Goal: Task Accomplishment & Management: Use online tool/utility

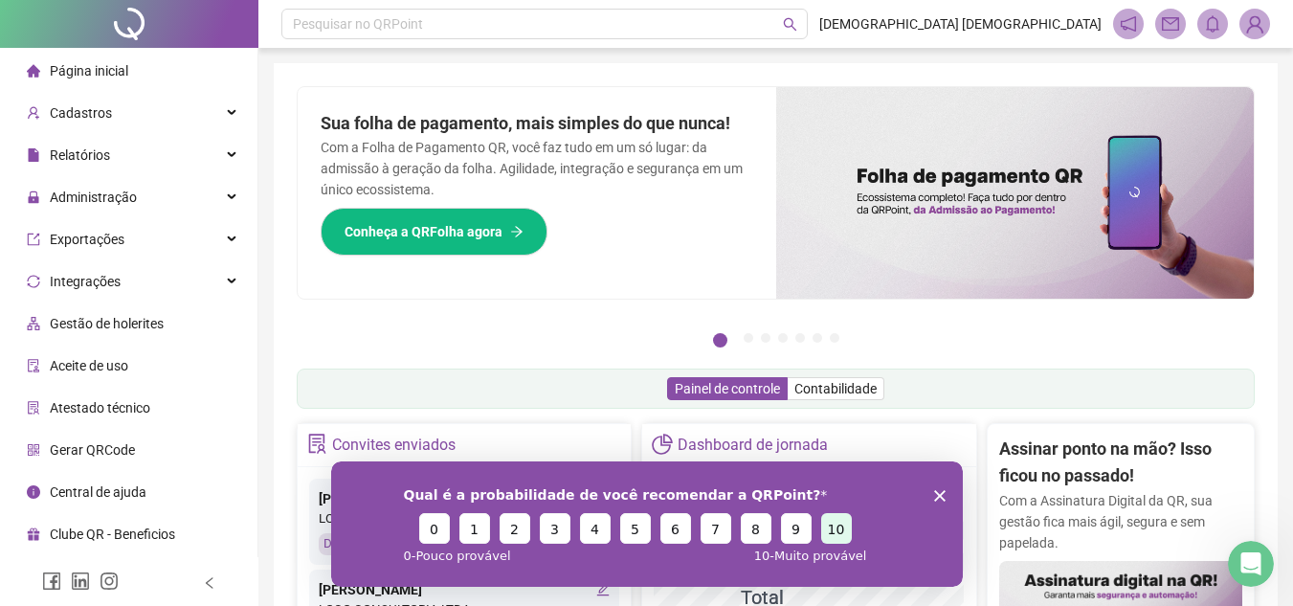
click at [835, 531] on button "10" at bounding box center [835, 527] width 31 height 31
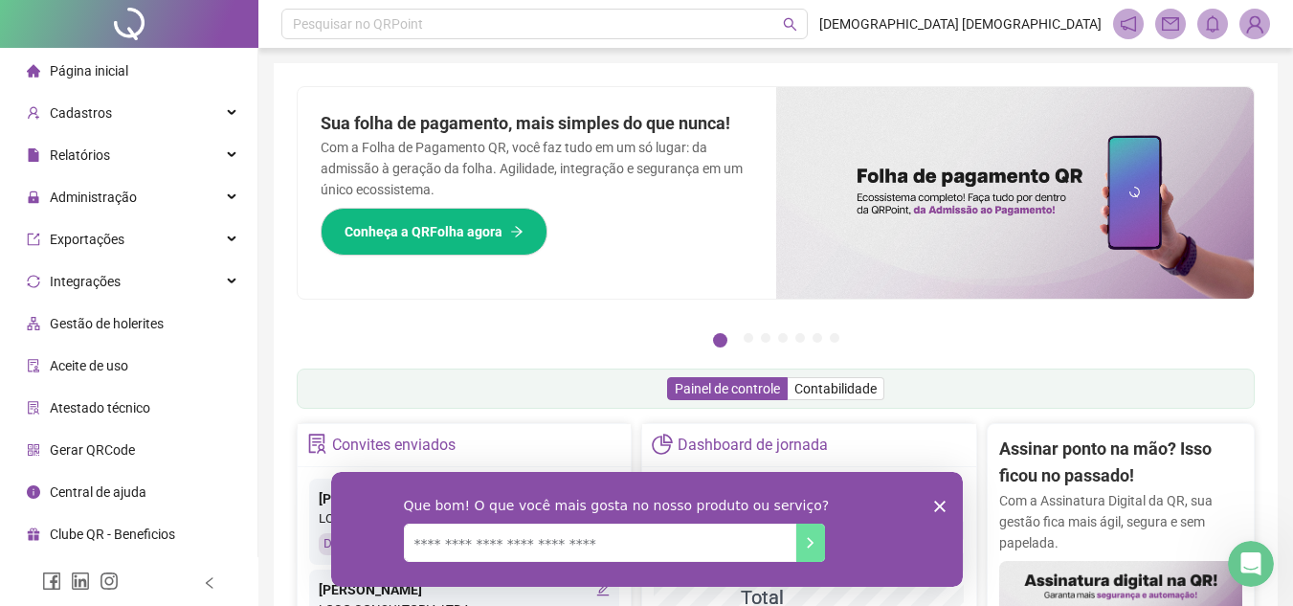
click at [939, 504] on polygon "Encerrar pesquisa" at bounding box center [938, 505] width 11 height 11
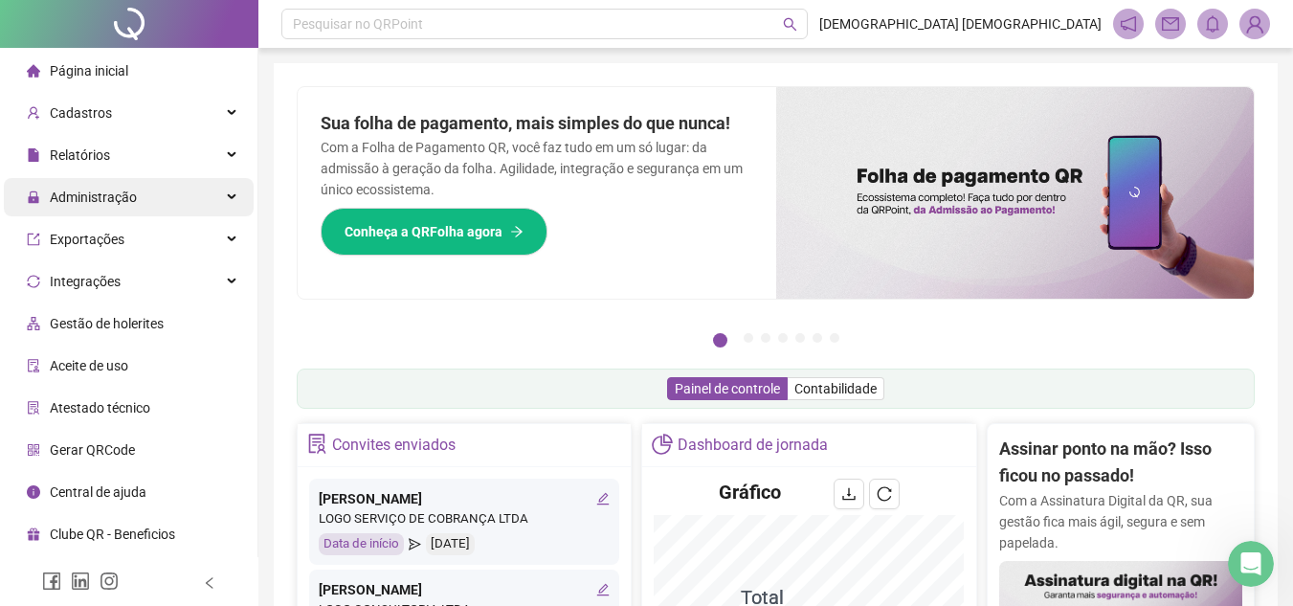
click at [153, 192] on div "Administração" at bounding box center [129, 197] width 250 height 38
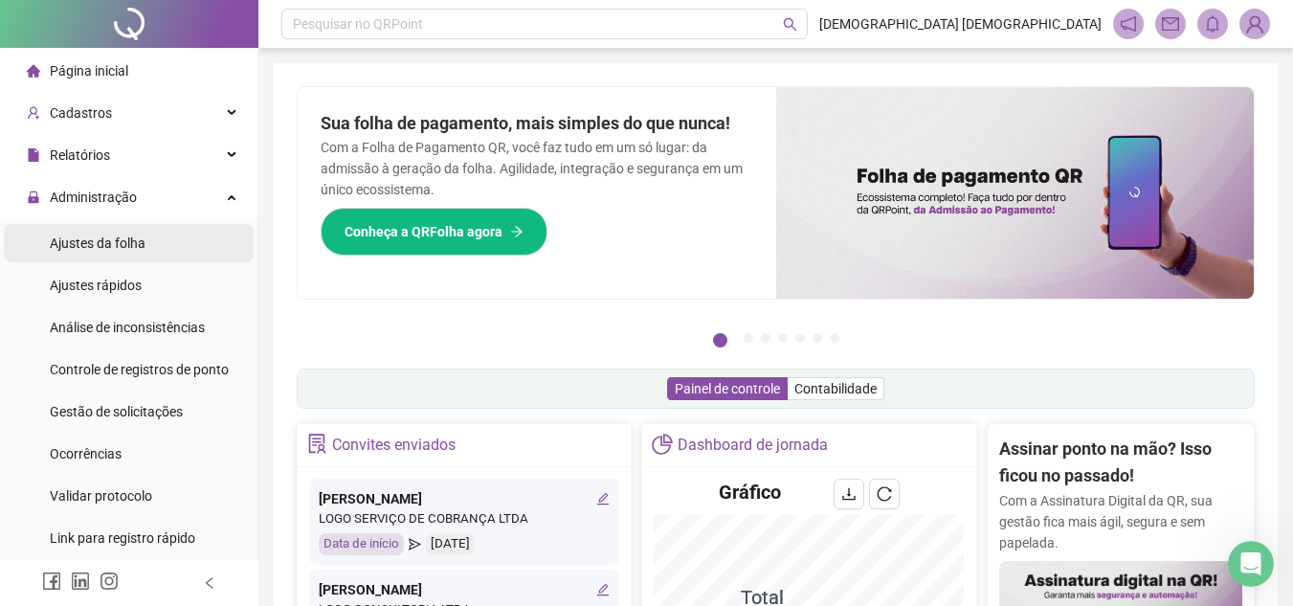
click at [143, 239] on span "Ajustes da folha" at bounding box center [98, 242] width 96 height 15
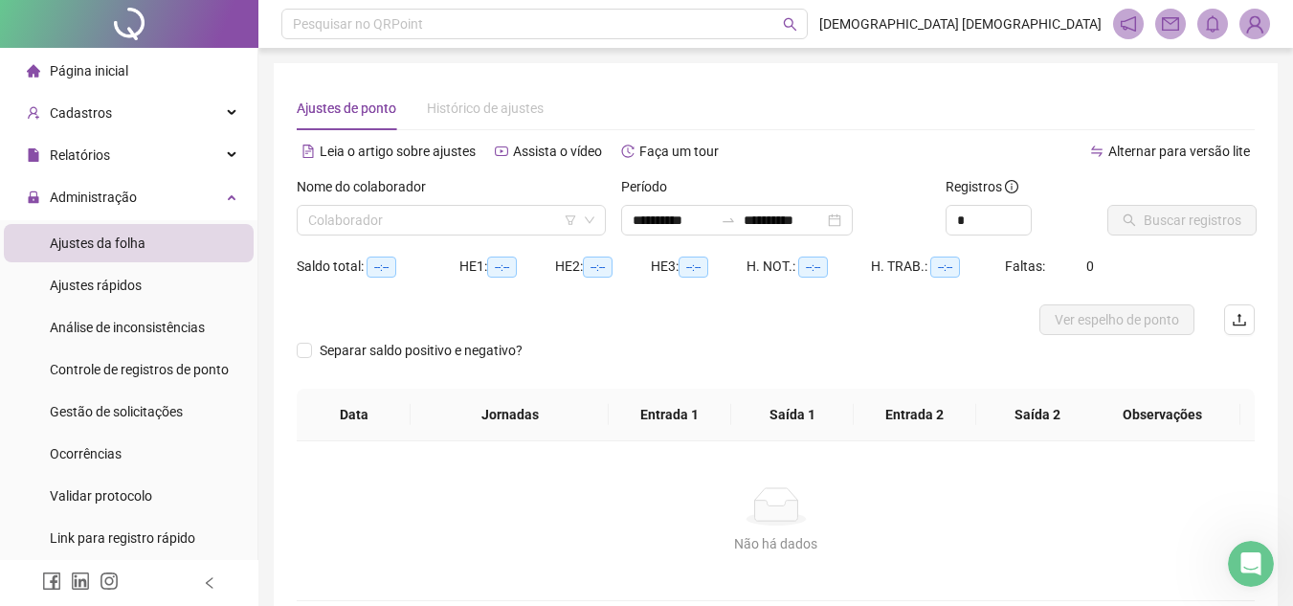
type input "**********"
click at [717, 232] on div "**********" at bounding box center [737, 220] width 232 height 31
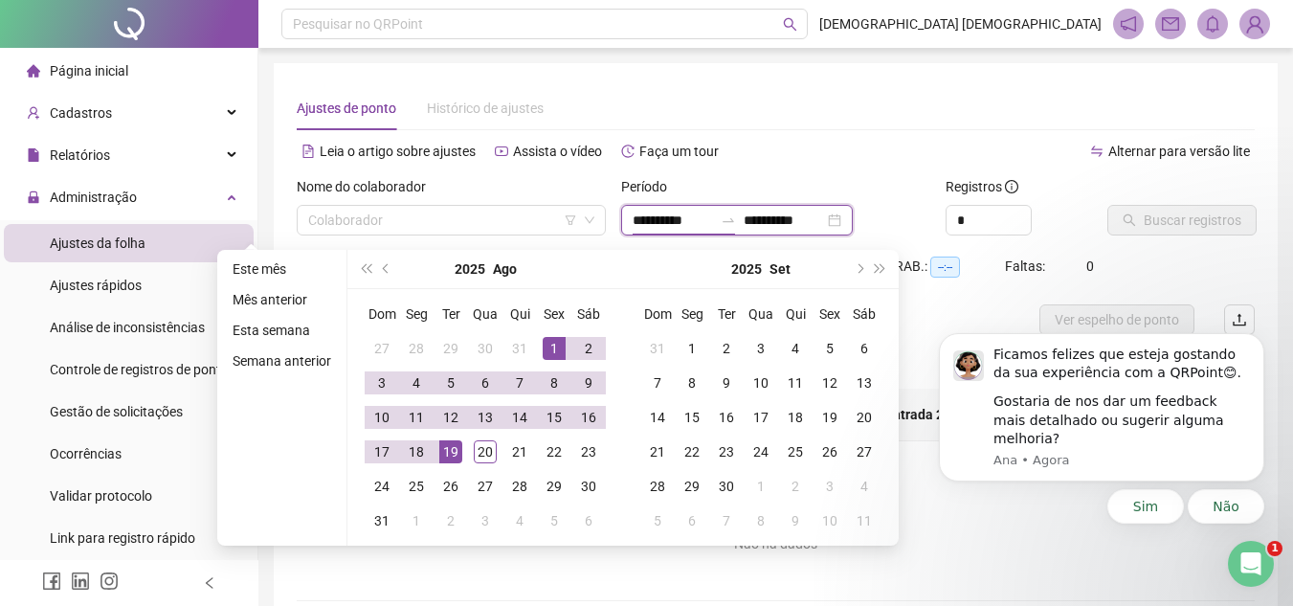
click at [713, 223] on input "**********" at bounding box center [673, 220] width 80 height 21
click at [385, 274] on button "prev-year" at bounding box center [386, 269] width 21 height 38
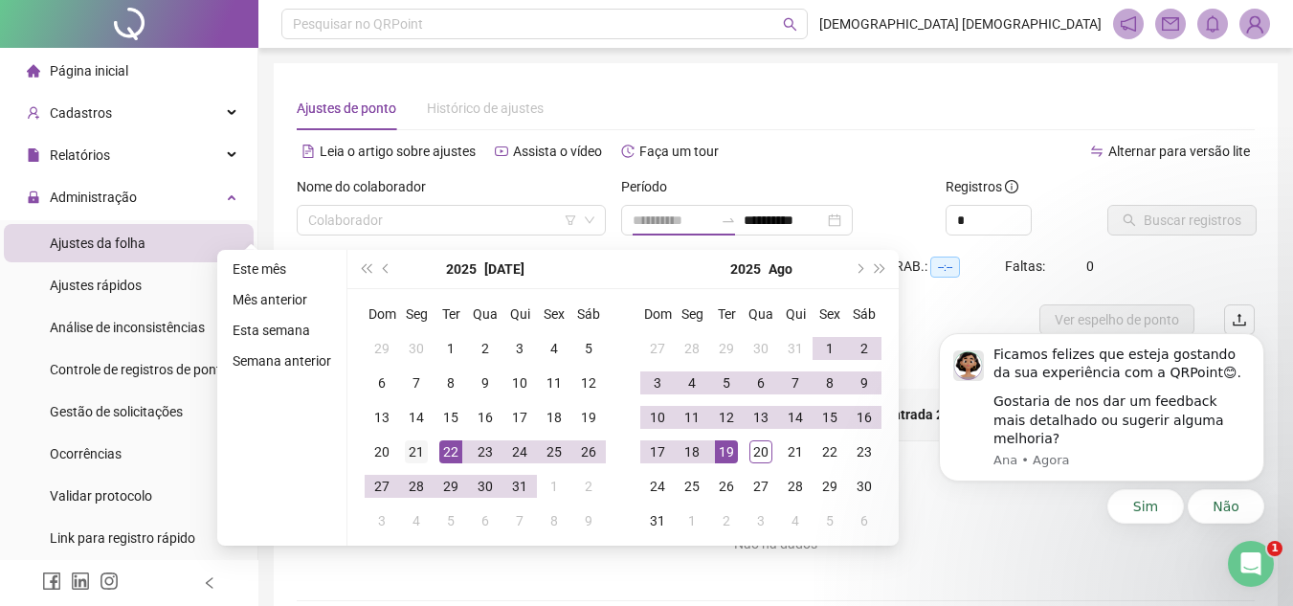
type input "**********"
click at [420, 455] on div "21" at bounding box center [416, 451] width 23 height 23
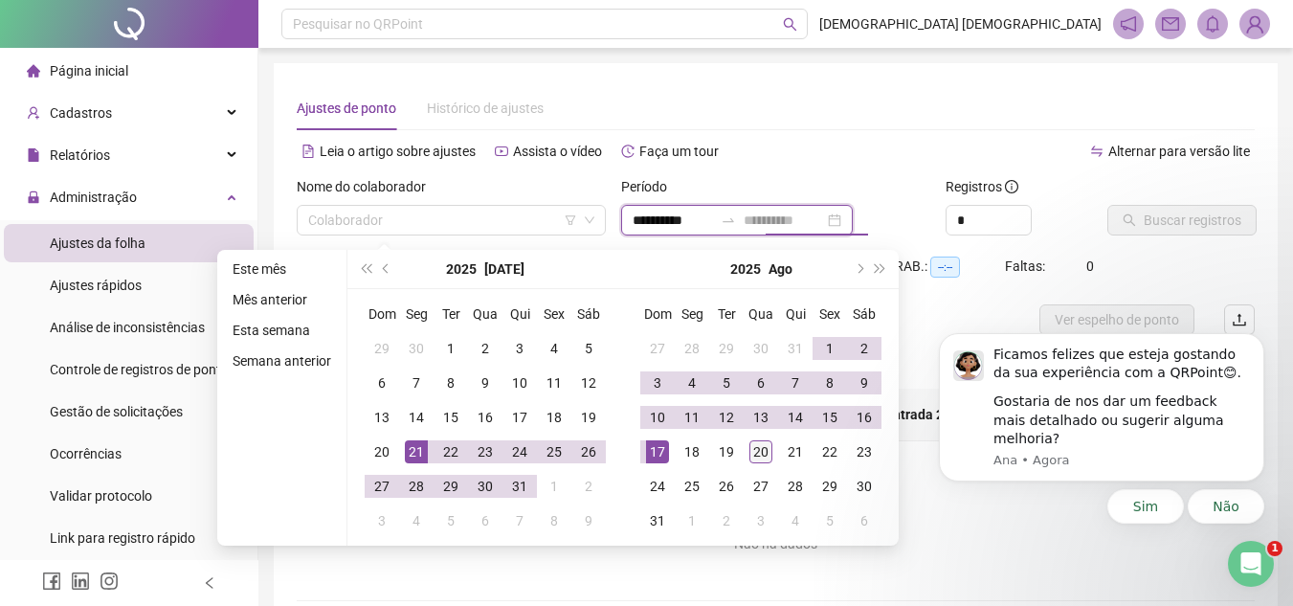
type input "**********"
click at [759, 457] on div "20" at bounding box center [760, 451] width 23 height 23
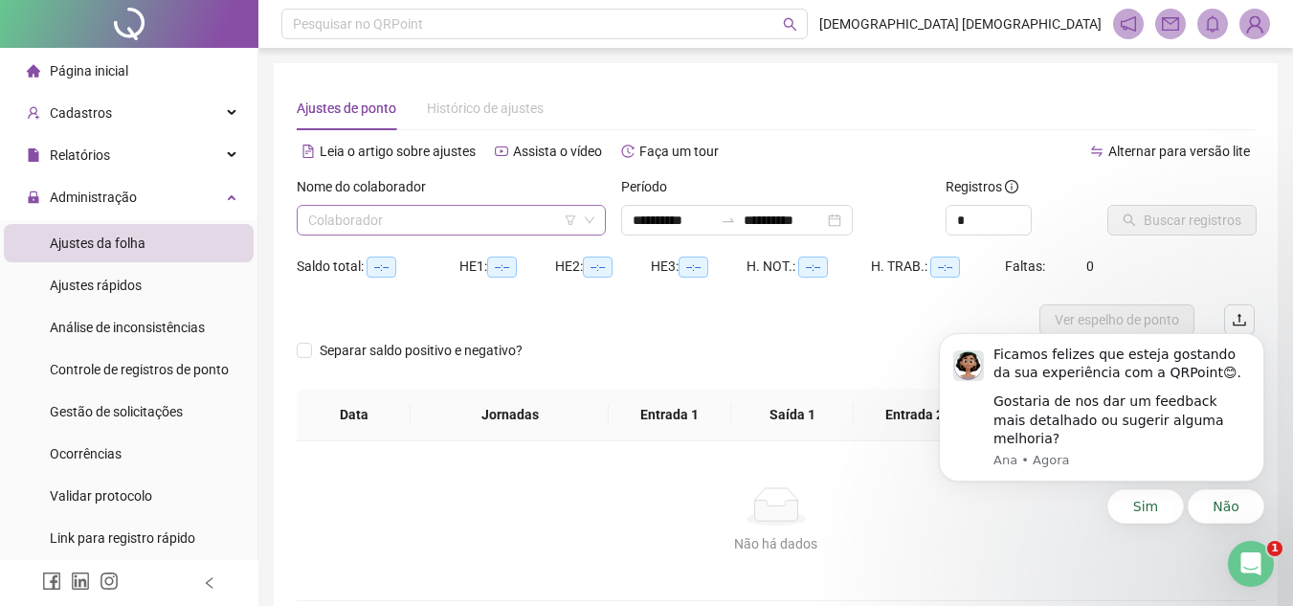
click at [484, 227] on input "search" at bounding box center [442, 220] width 269 height 29
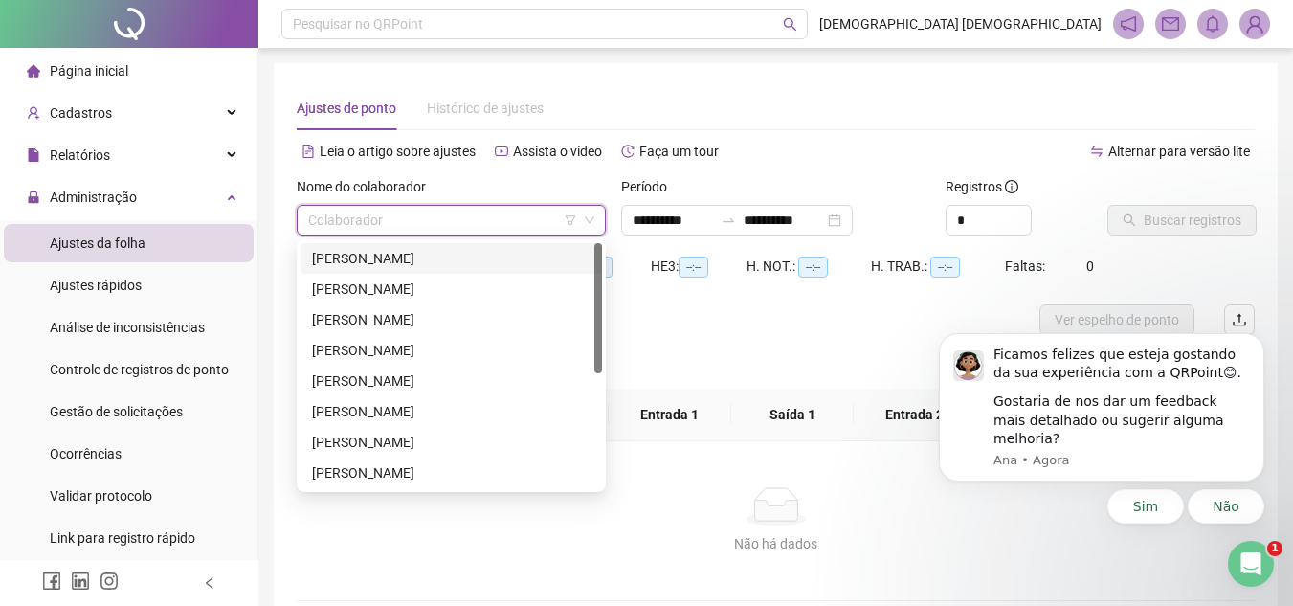
click at [479, 259] on div "[PERSON_NAME]" at bounding box center [451, 258] width 278 height 21
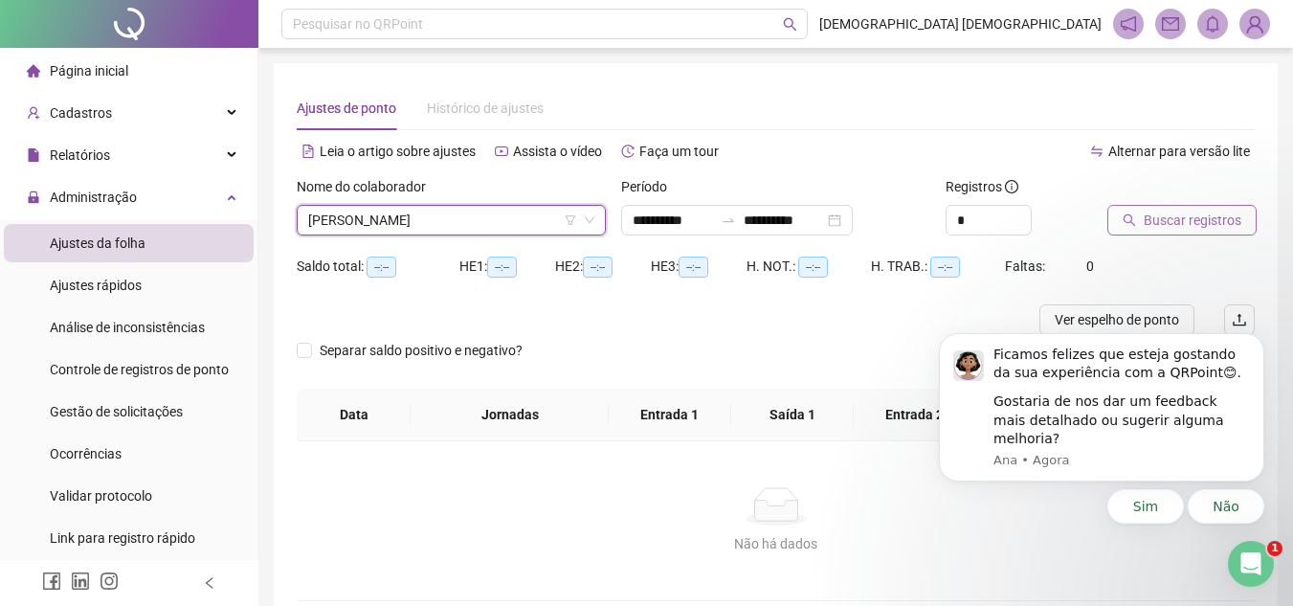
click at [1153, 224] on span "Buscar registros" at bounding box center [1193, 220] width 98 height 21
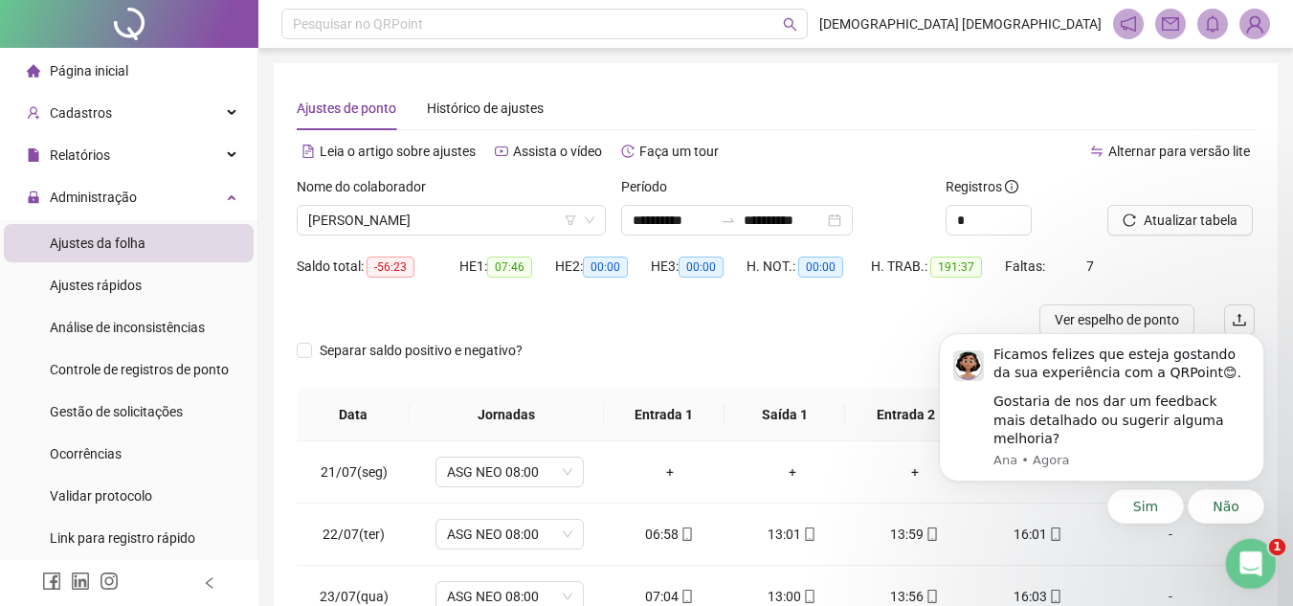
click at [1246, 558] on icon "Abertura do Messenger da Intercom" at bounding box center [1249, 561] width 32 height 32
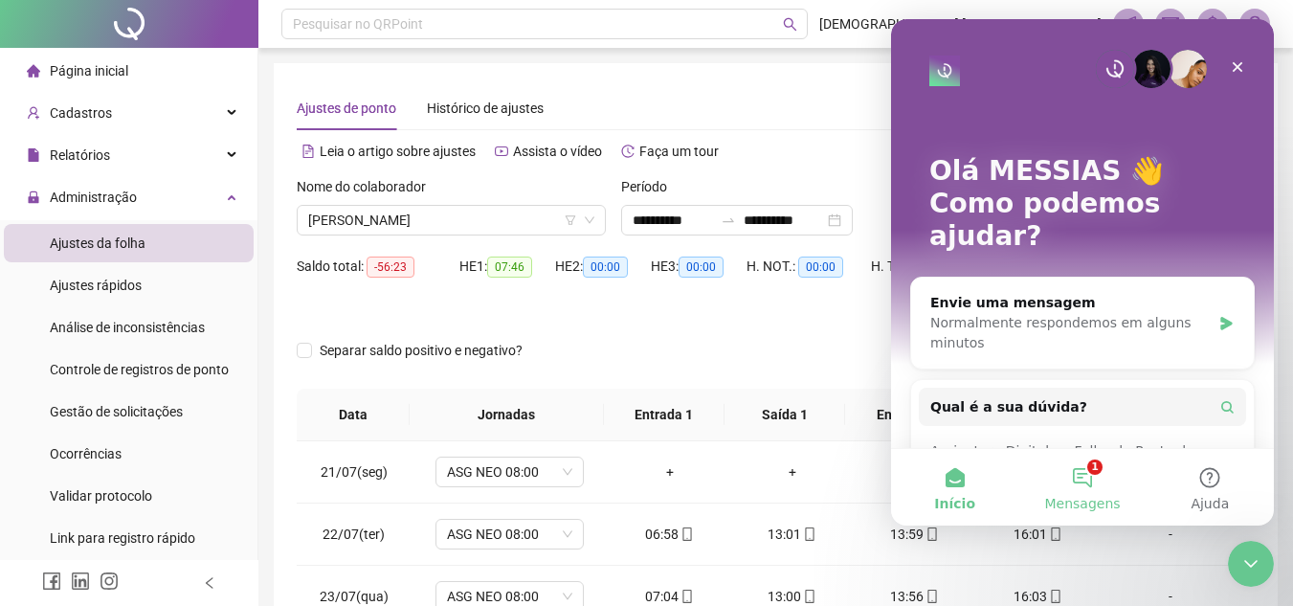
click at [1099, 476] on button "1 Mensagens" at bounding box center [1081, 487] width 127 height 77
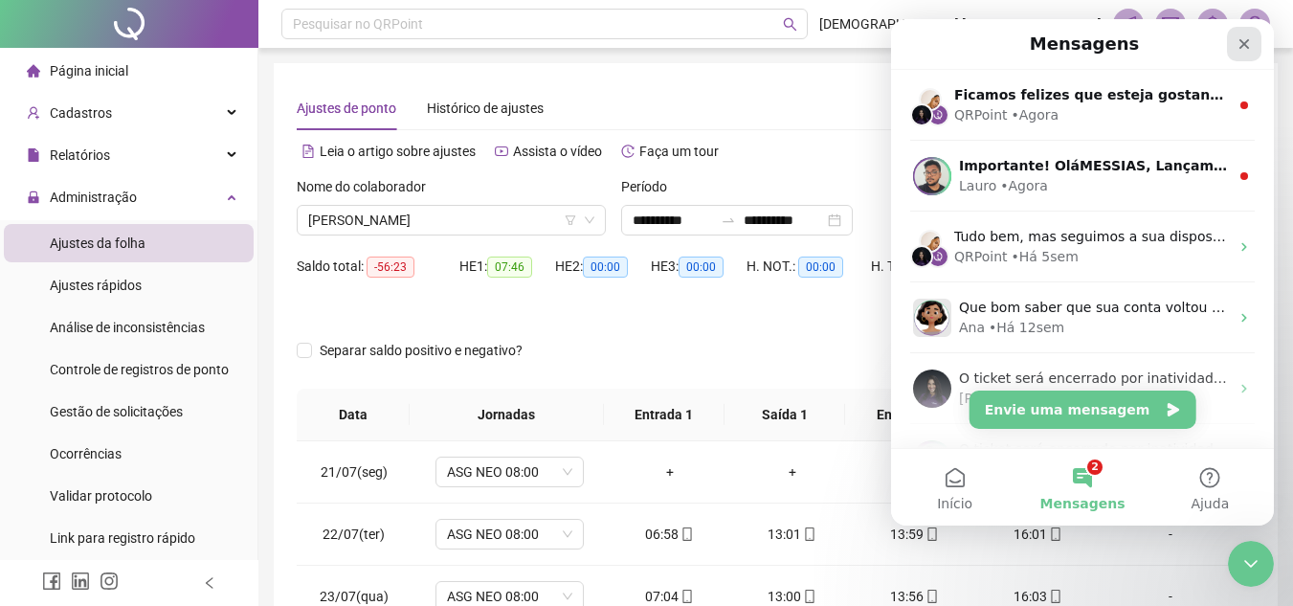
click at [1239, 37] on icon "Fechar" at bounding box center [1243, 43] width 15 height 15
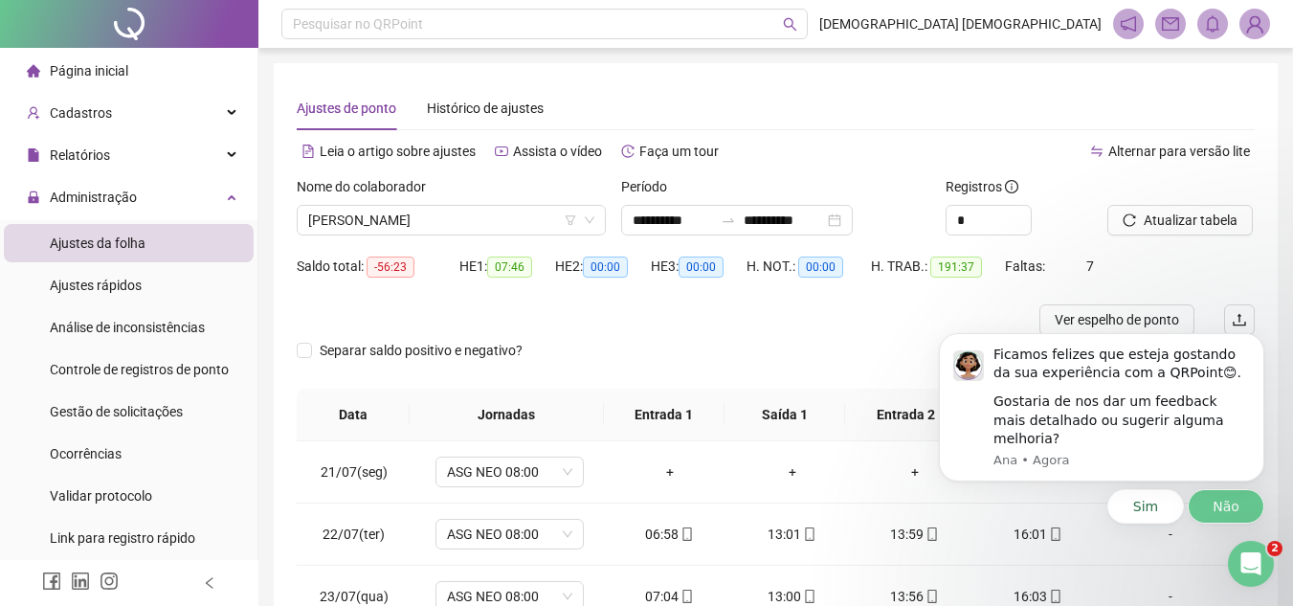
click at [1207, 504] on button "Não" at bounding box center [1226, 506] width 77 height 34
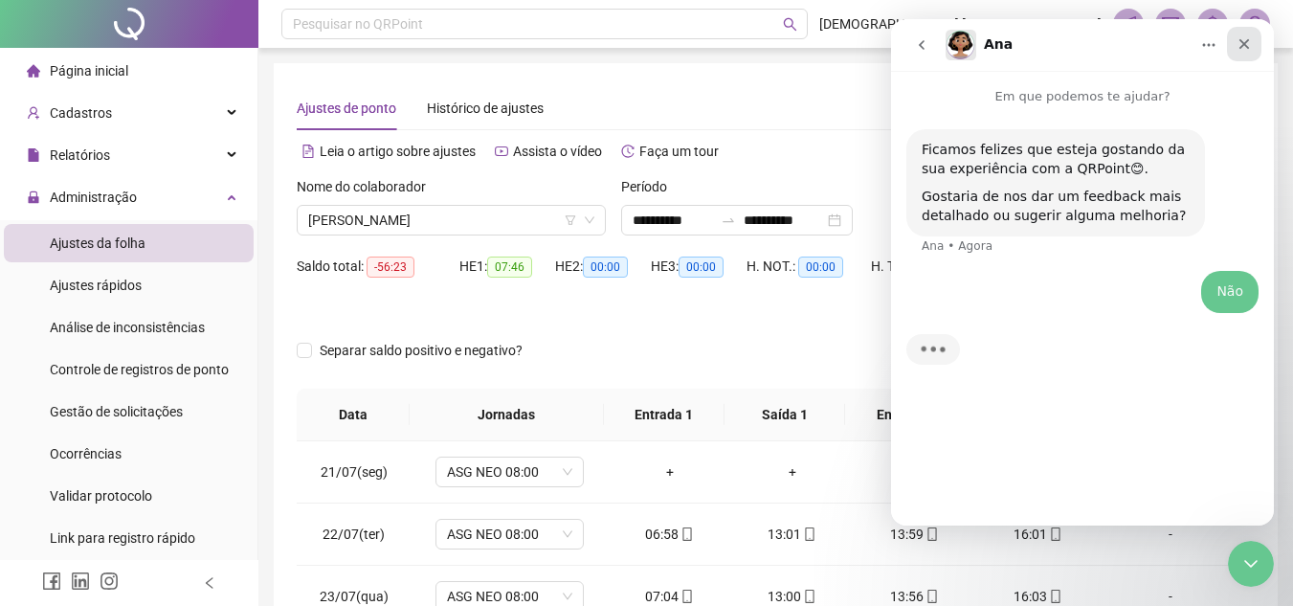
click at [1251, 45] on icon "Fechar" at bounding box center [1243, 43] width 15 height 15
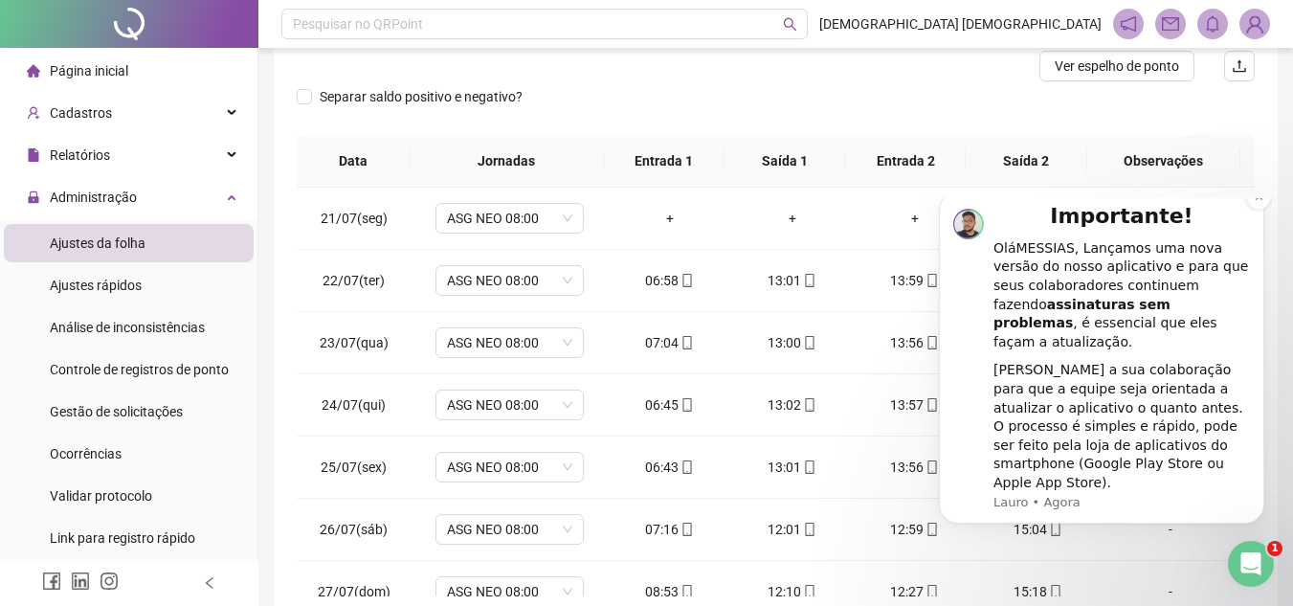
scroll to position [349, 0]
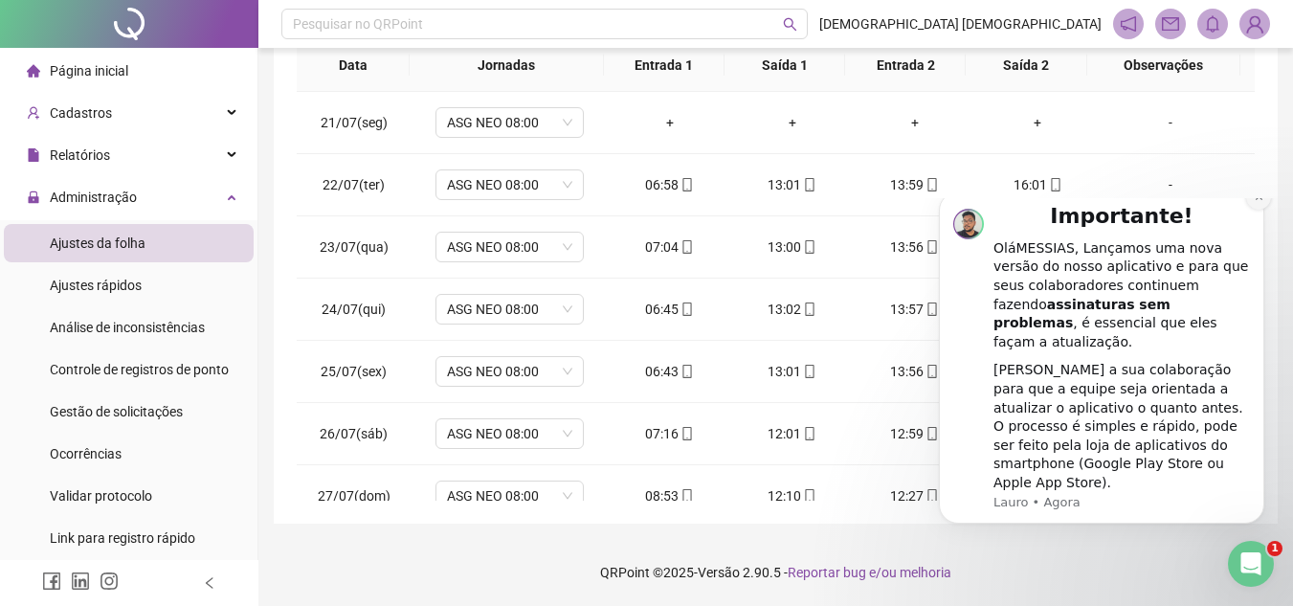
click at [1258, 200] on icon "Dismiss notification" at bounding box center [1258, 196] width 7 height 7
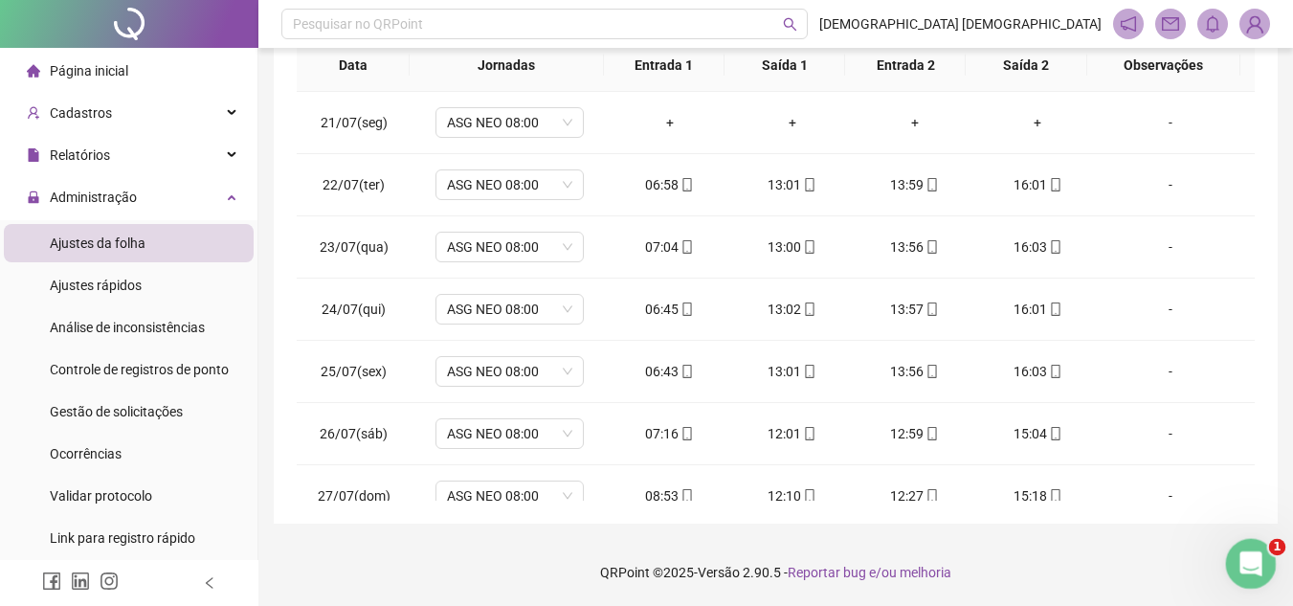
click at [1269, 571] on div "Abertura do Messenger da Intercom" at bounding box center [1248, 561] width 46 height 46
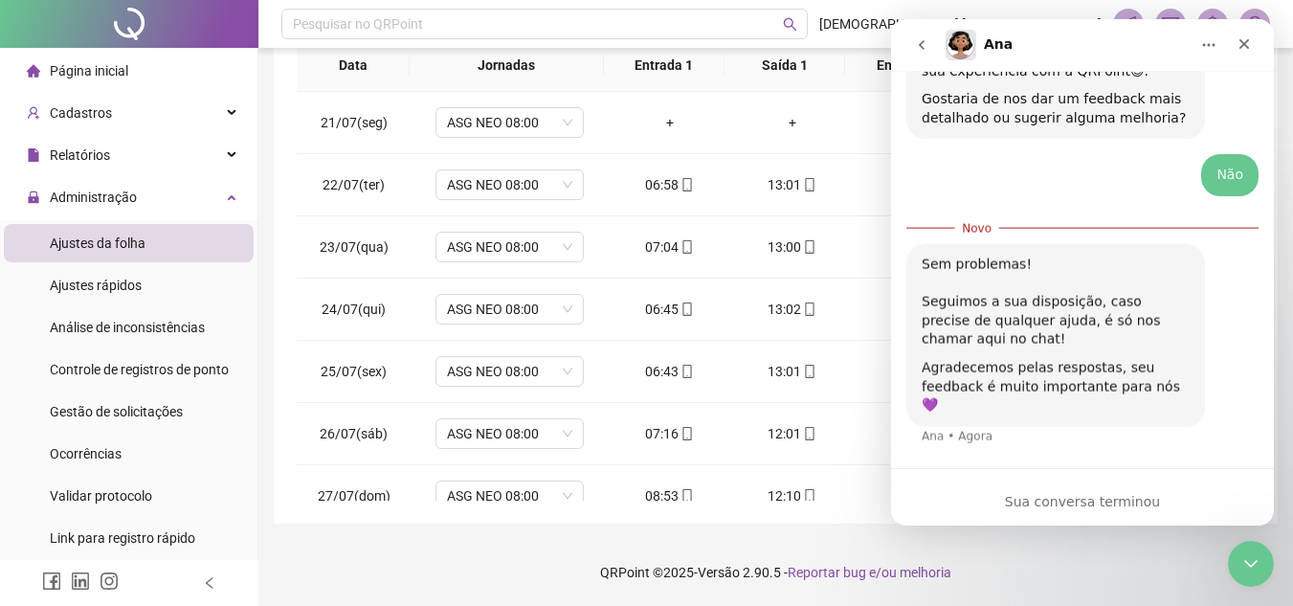
scroll to position [0, 0]
click at [1246, 50] on icon "Fechar" at bounding box center [1243, 43] width 15 height 15
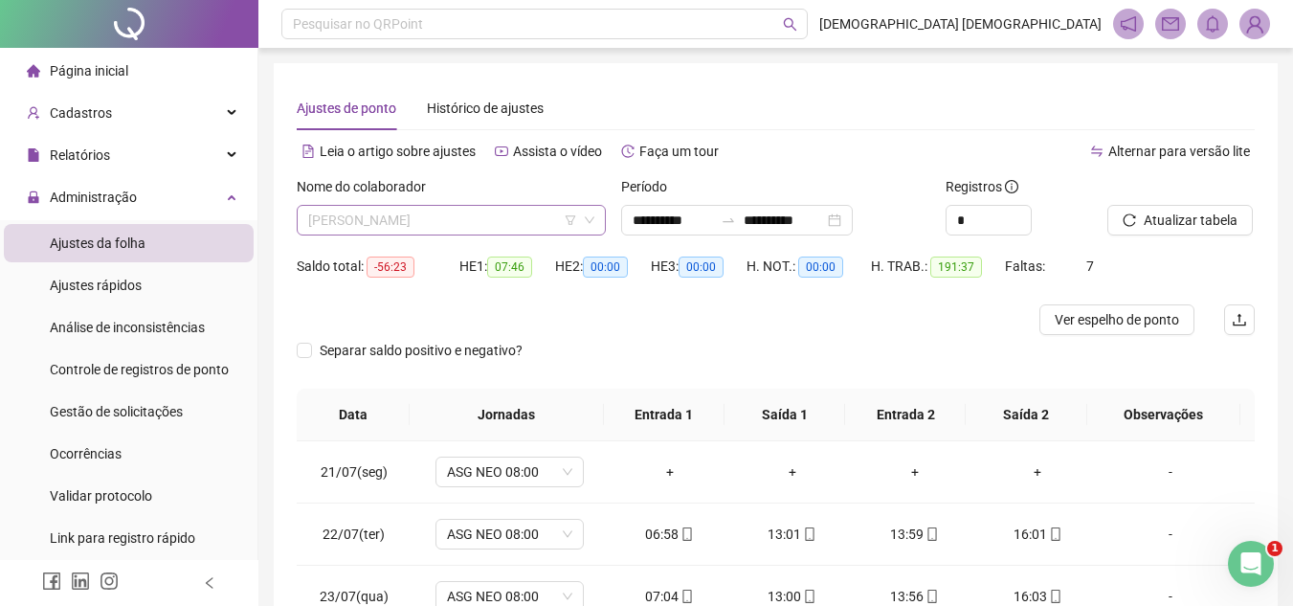
click at [556, 221] on span "[PERSON_NAME]" at bounding box center [451, 220] width 286 height 29
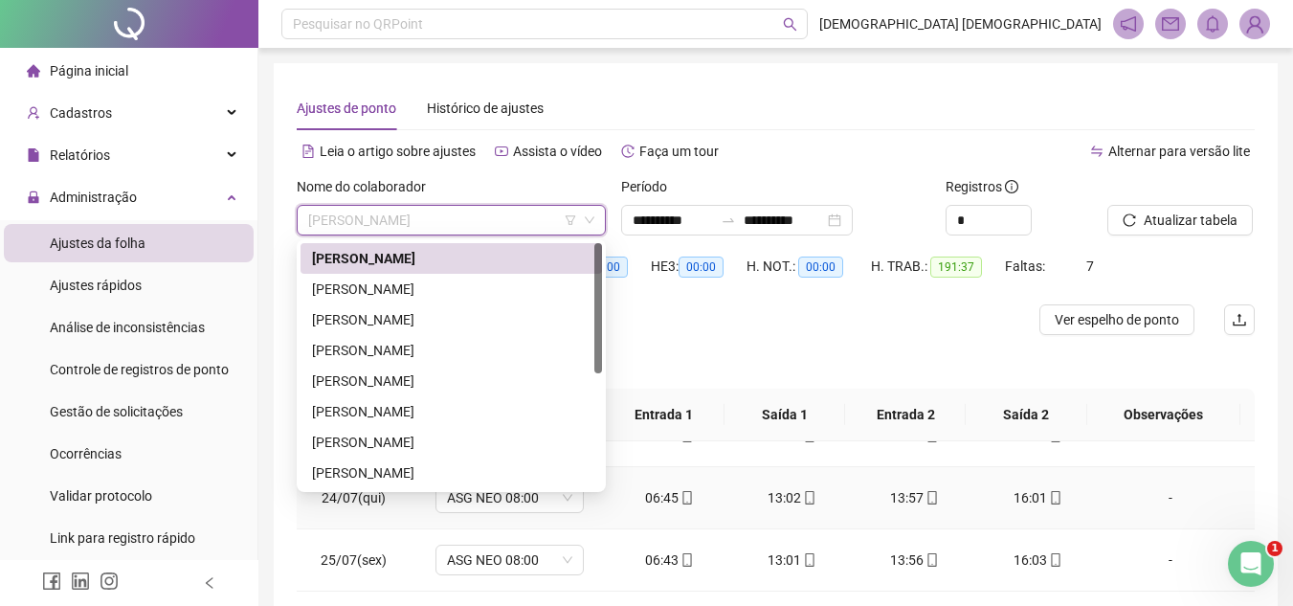
scroll to position [191, 0]
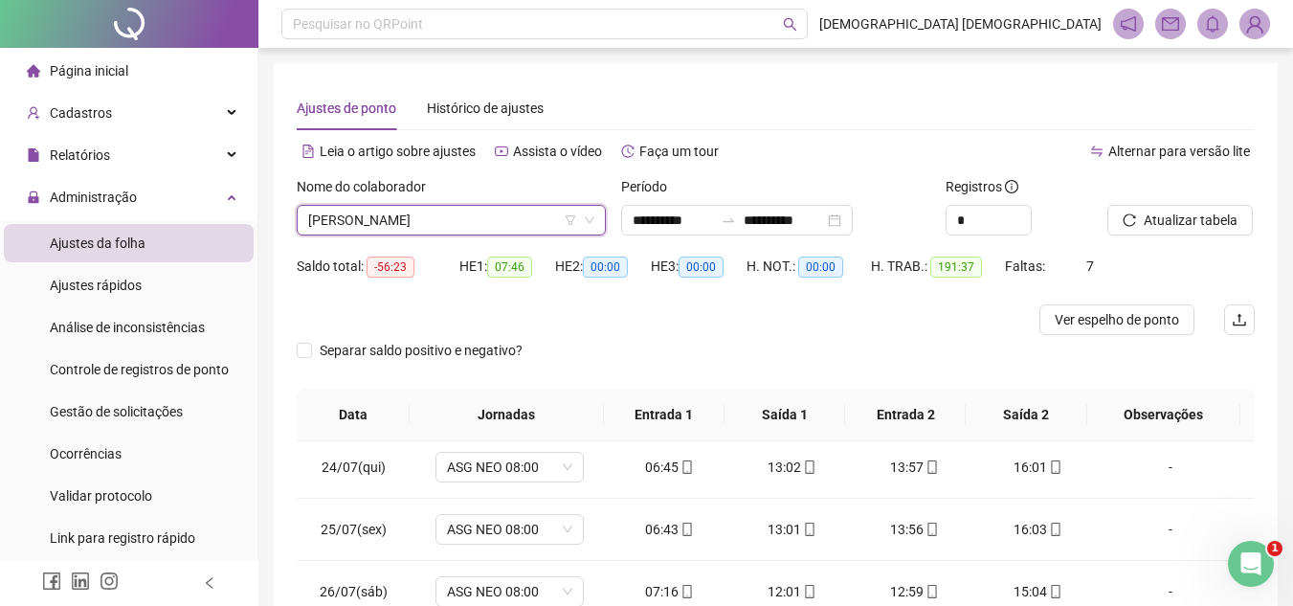
click at [1275, 445] on div "**********" at bounding box center [776, 468] width 1004 height 810
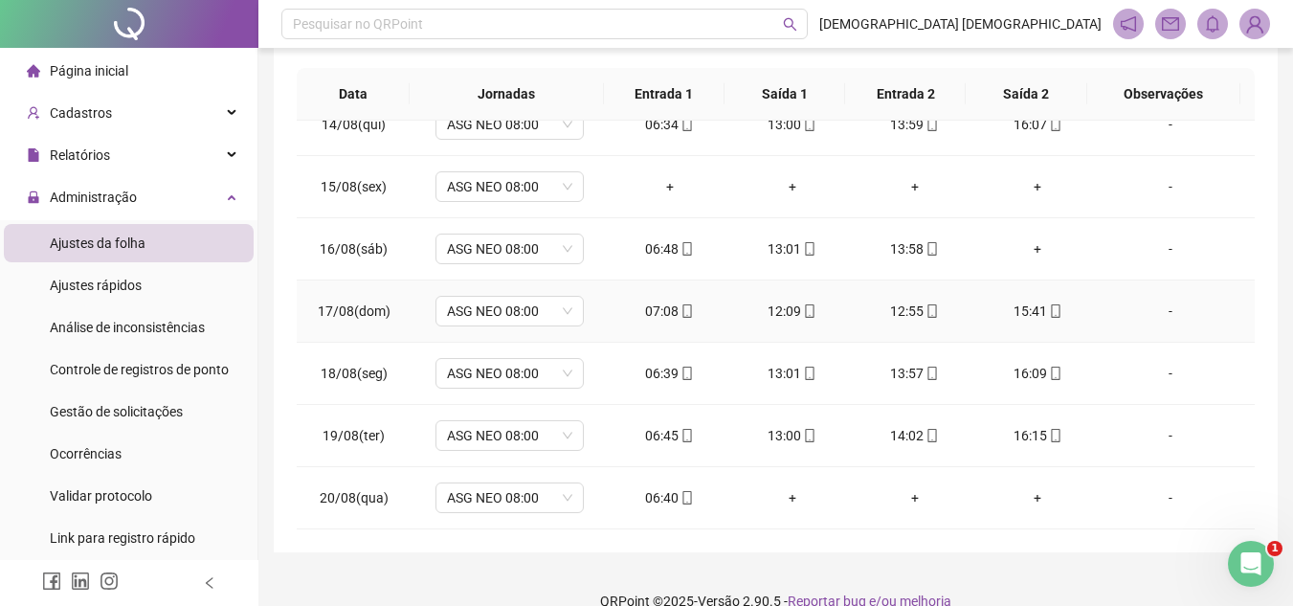
scroll to position [349, 0]
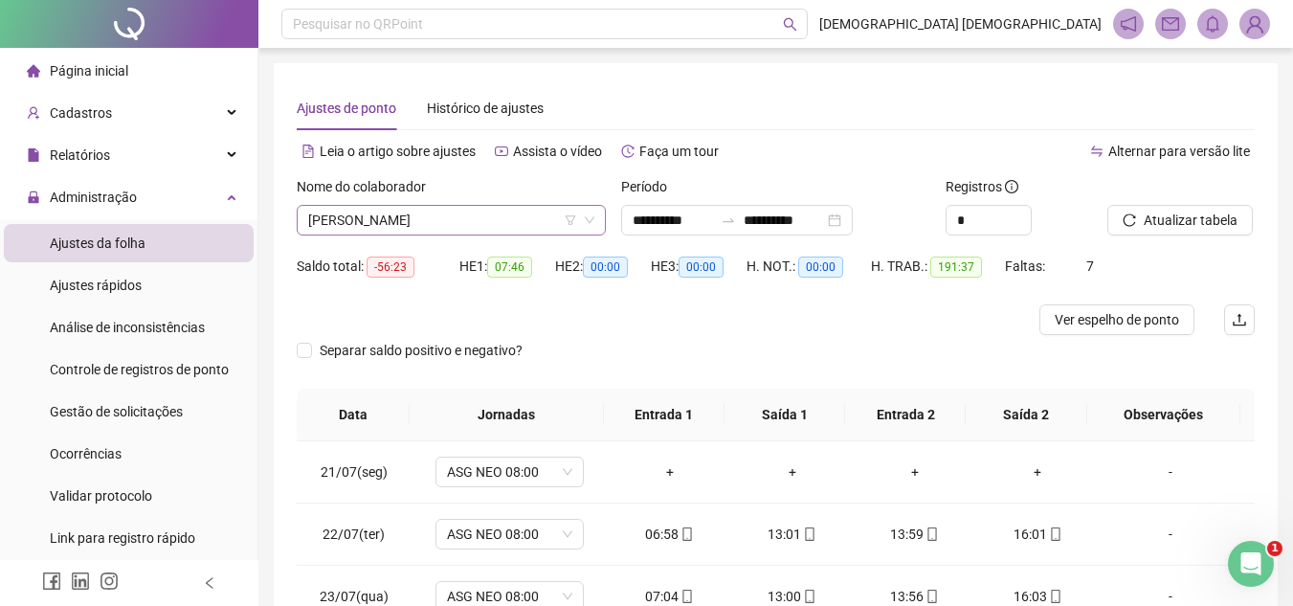
click at [547, 223] on span "[PERSON_NAME]" at bounding box center [451, 220] width 286 height 29
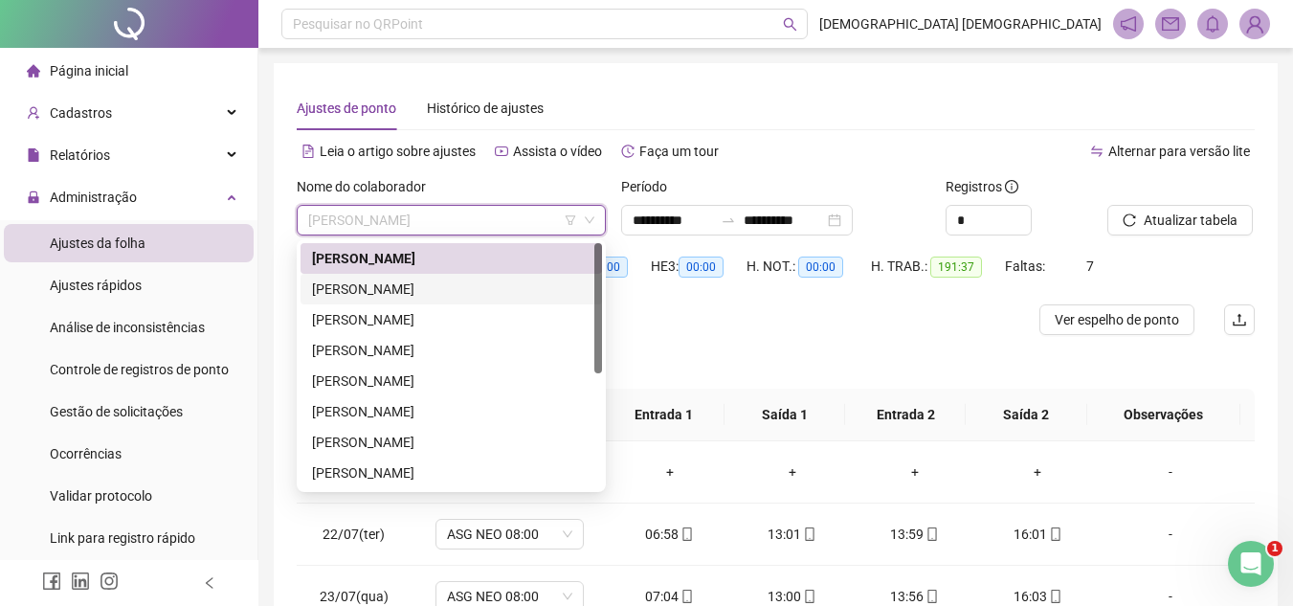
click at [483, 300] on div "[PERSON_NAME]" at bounding box center [450, 289] width 301 height 31
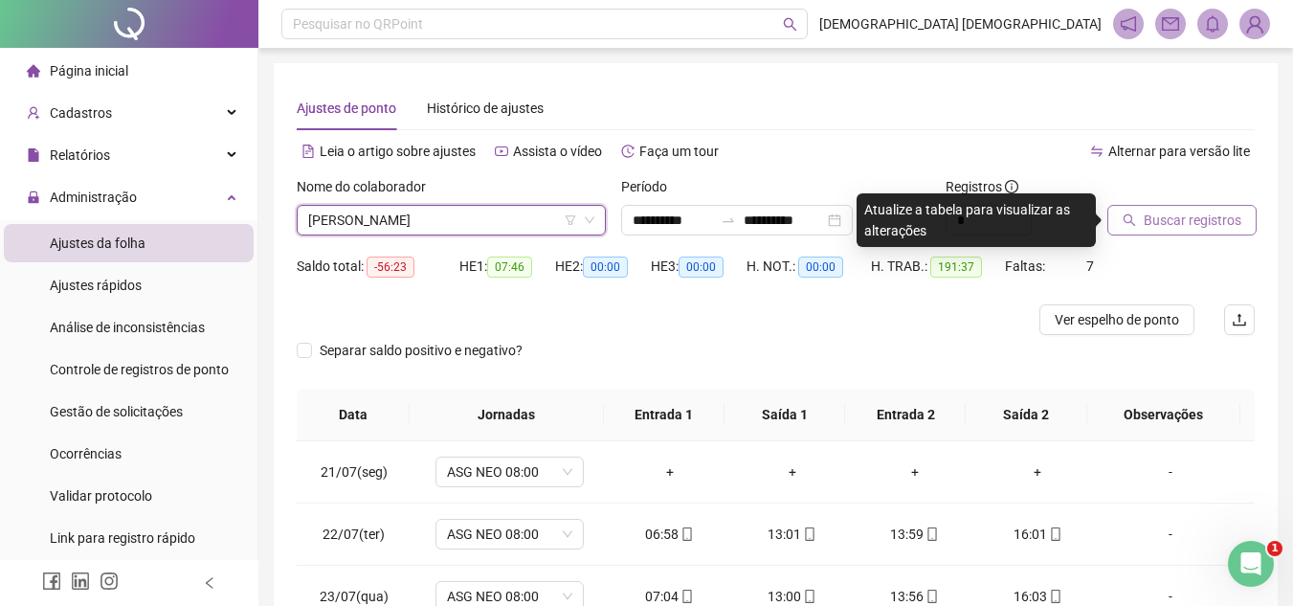
click at [1211, 227] on span "Buscar registros" at bounding box center [1193, 220] width 98 height 21
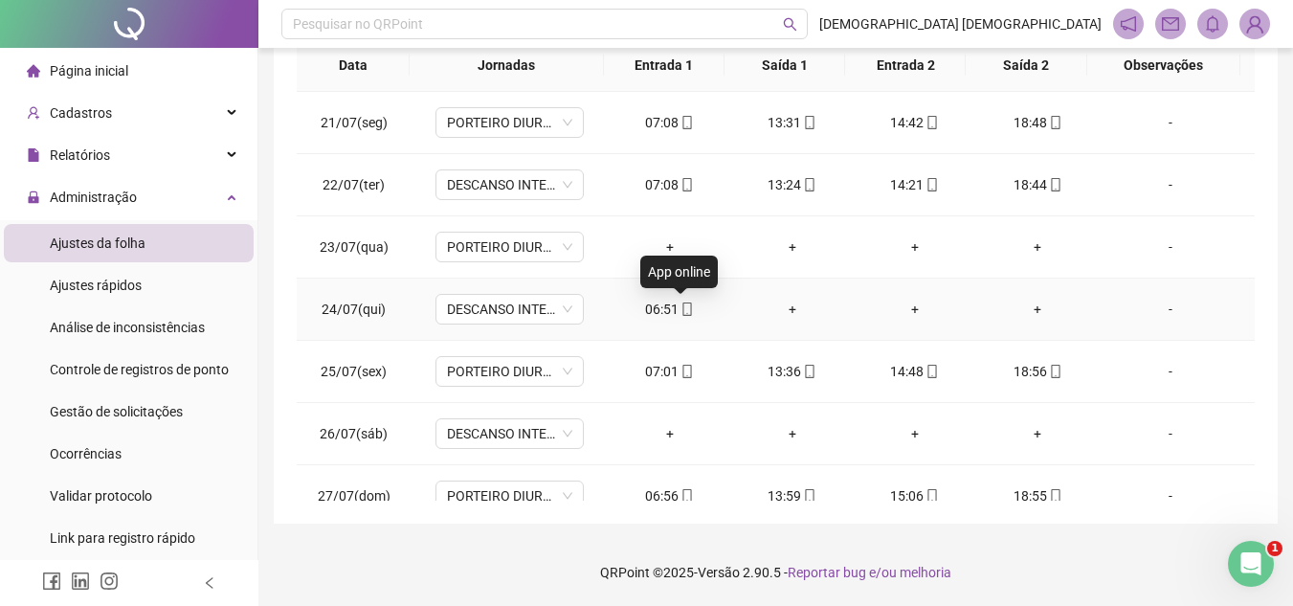
click at [685, 310] on icon "mobile" at bounding box center [687, 308] width 9 height 13
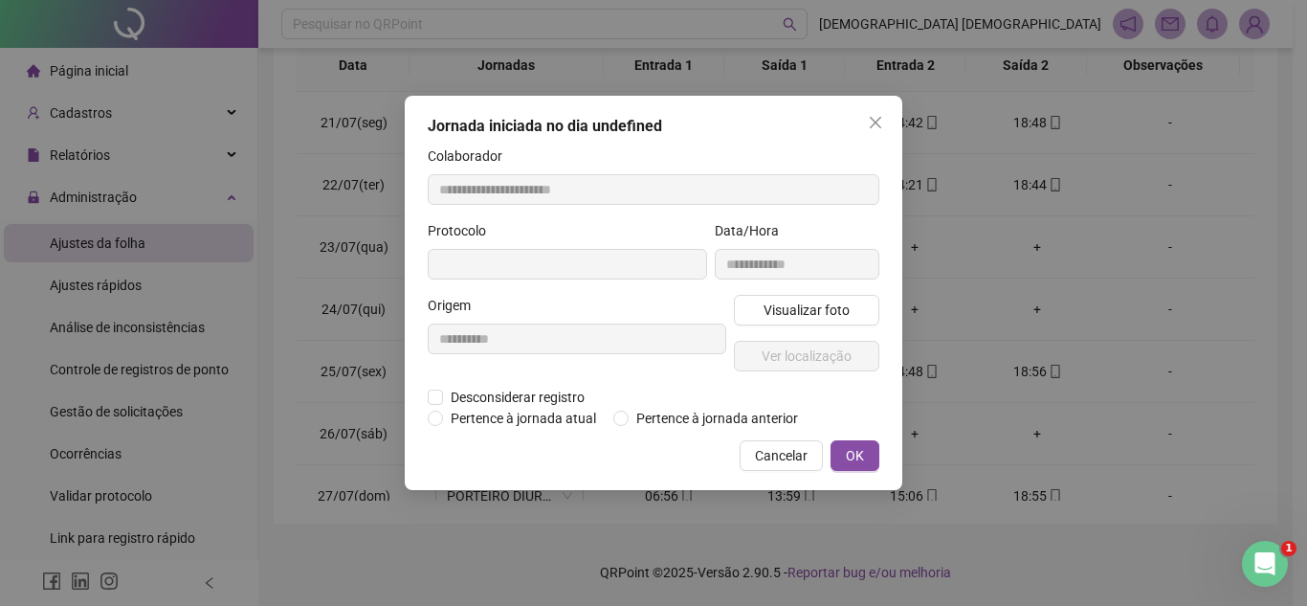
type input "**********"
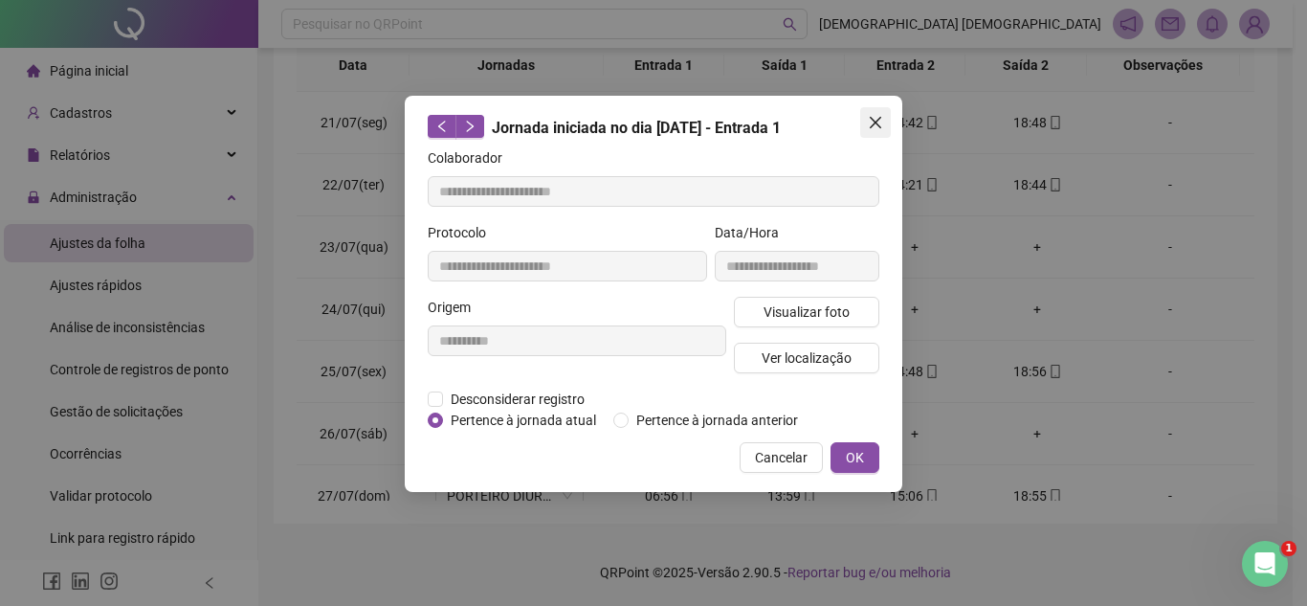
click at [878, 122] on icon "close" at bounding box center [875, 122] width 15 height 15
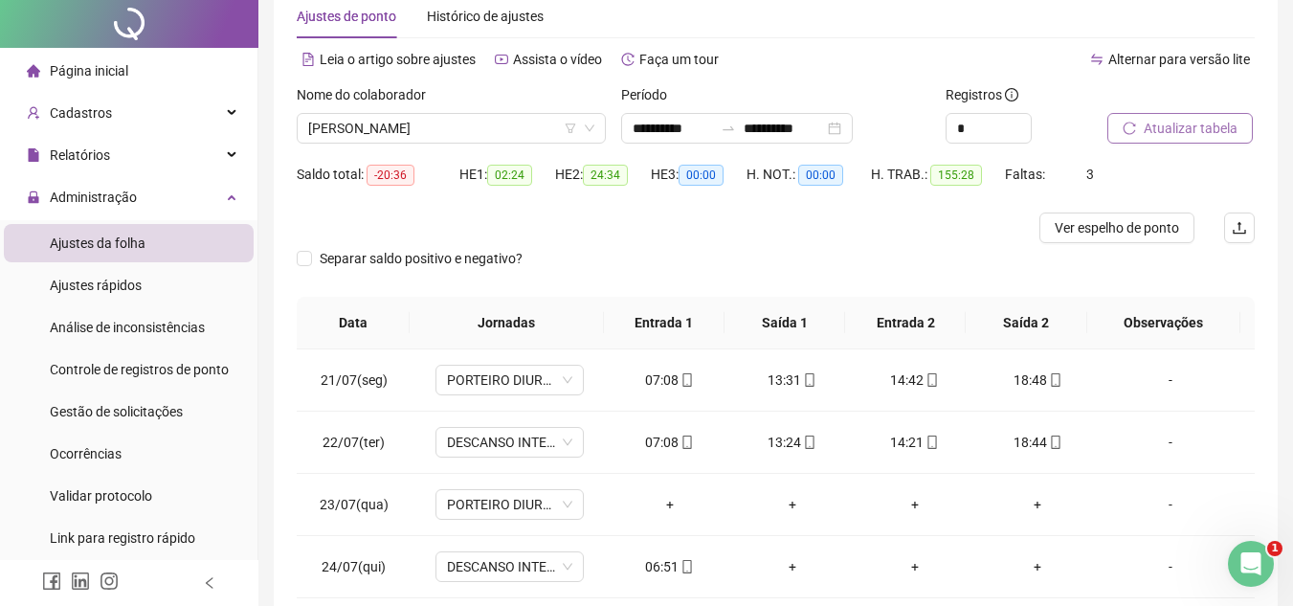
scroll to position [0, 0]
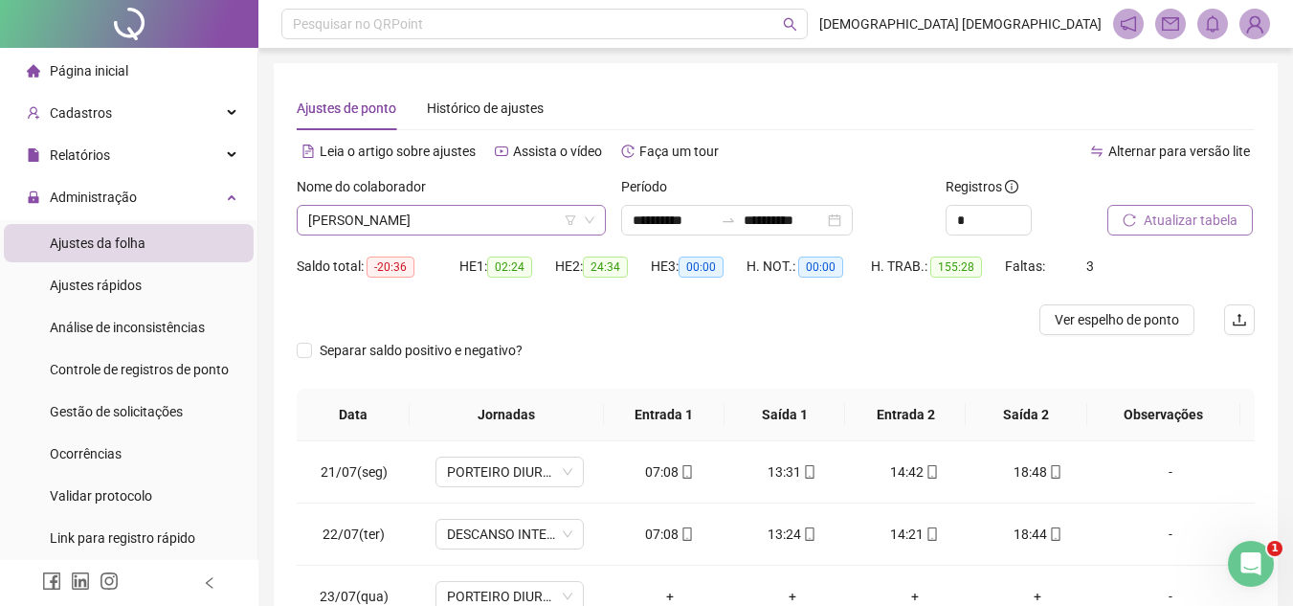
click at [505, 225] on span "[PERSON_NAME]" at bounding box center [451, 220] width 286 height 29
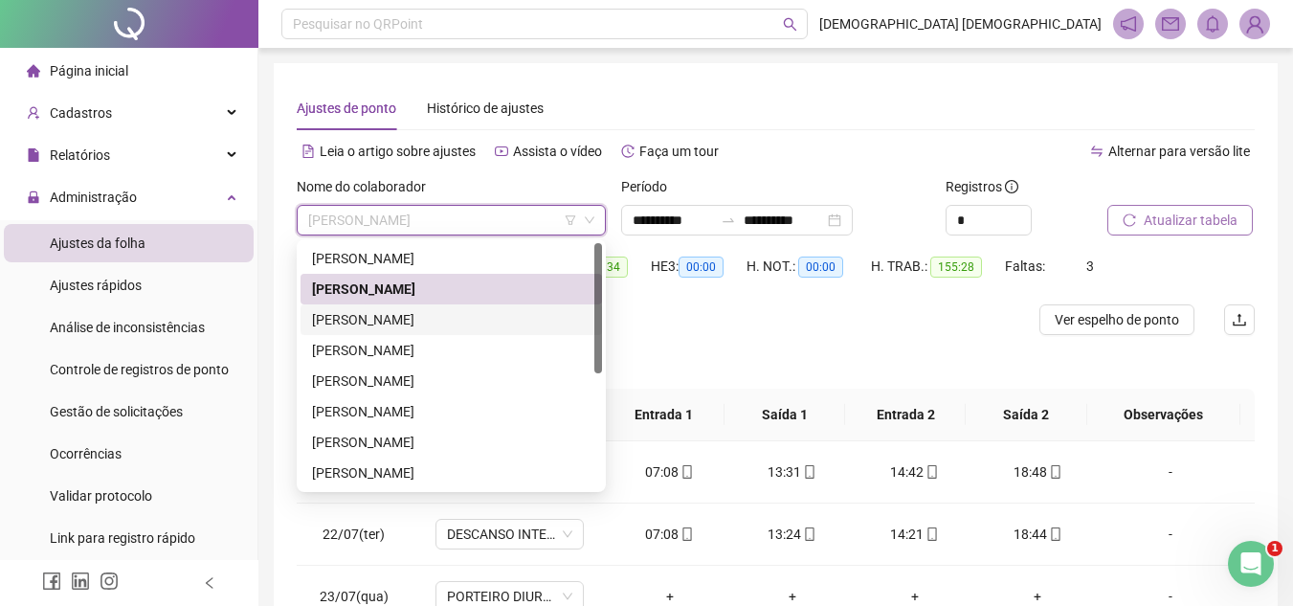
click at [478, 313] on div "[PERSON_NAME]" at bounding box center [451, 319] width 278 height 21
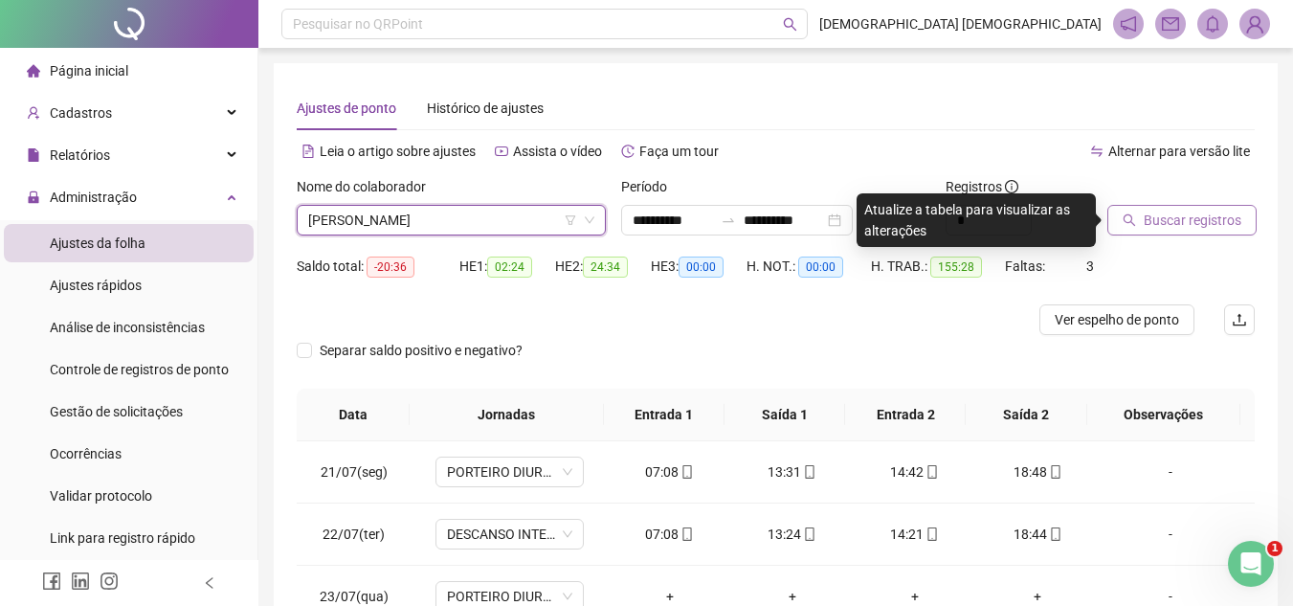
click at [1210, 215] on span "Buscar registros" at bounding box center [1193, 220] width 98 height 21
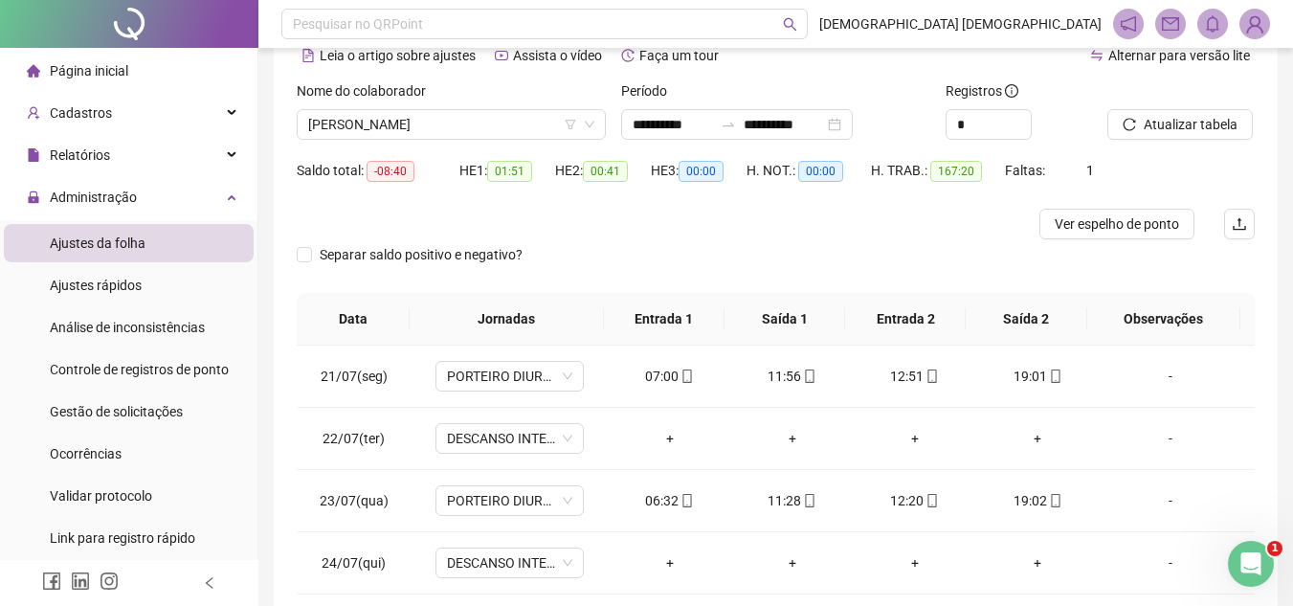
scroll to position [62, 0]
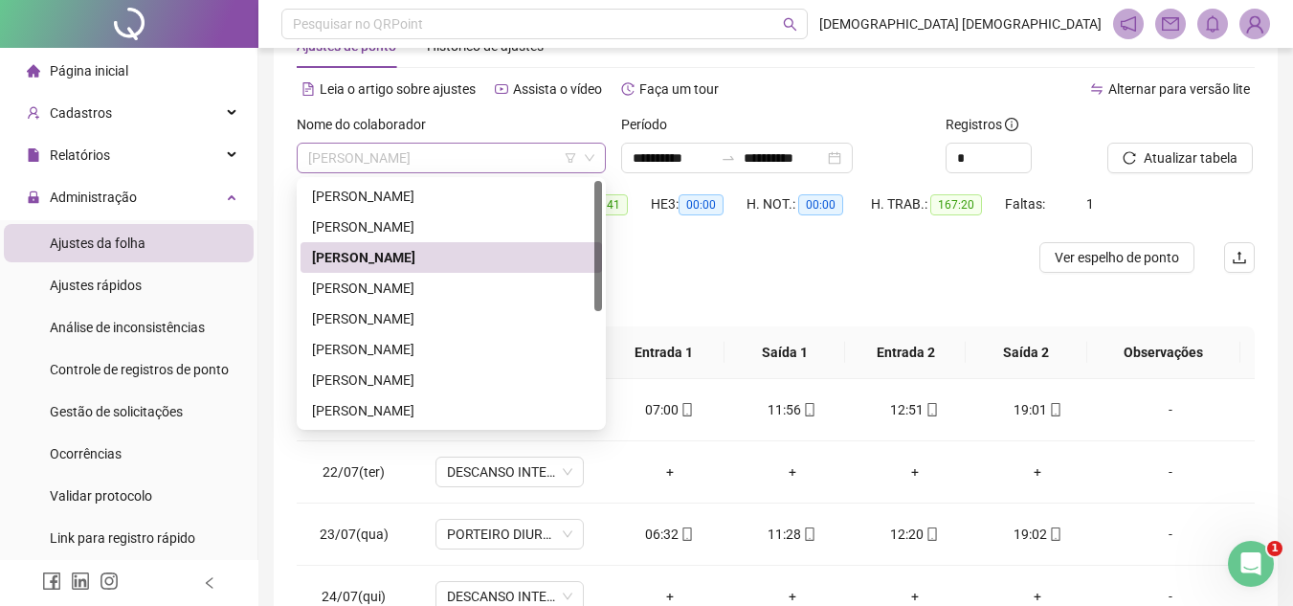
click at [491, 149] on span "[PERSON_NAME]" at bounding box center [451, 158] width 286 height 29
click at [473, 285] on div "[PERSON_NAME]" at bounding box center [451, 288] width 278 height 21
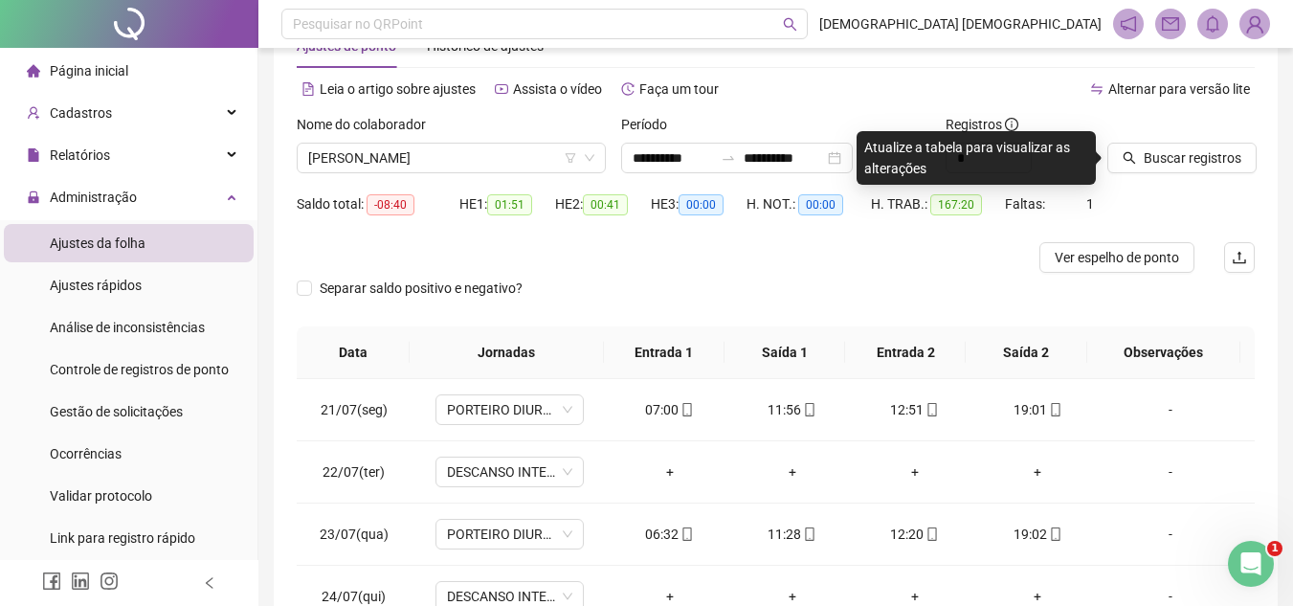
drag, startPoint x: 1168, startPoint y: 179, endPoint x: 1172, endPoint y: 163, distance: 17.0
click at [1169, 179] on div "Buscar registros" at bounding box center [1181, 151] width 163 height 75
click at [1172, 163] on span "Buscar registros" at bounding box center [1193, 157] width 98 height 21
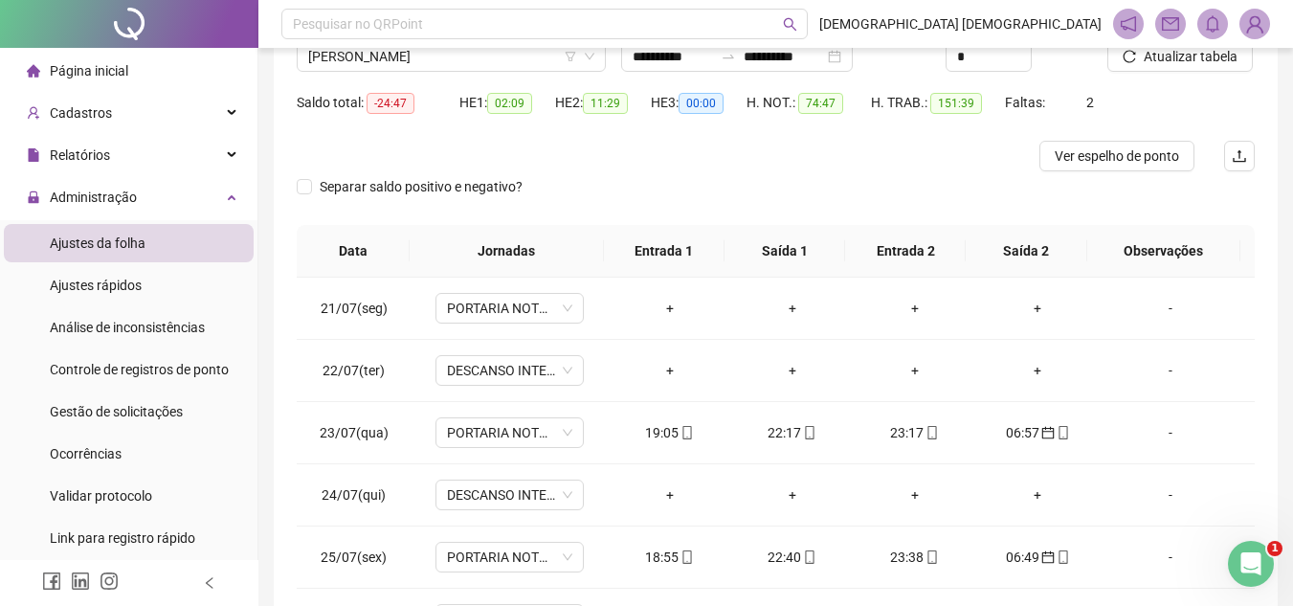
scroll to position [0, 0]
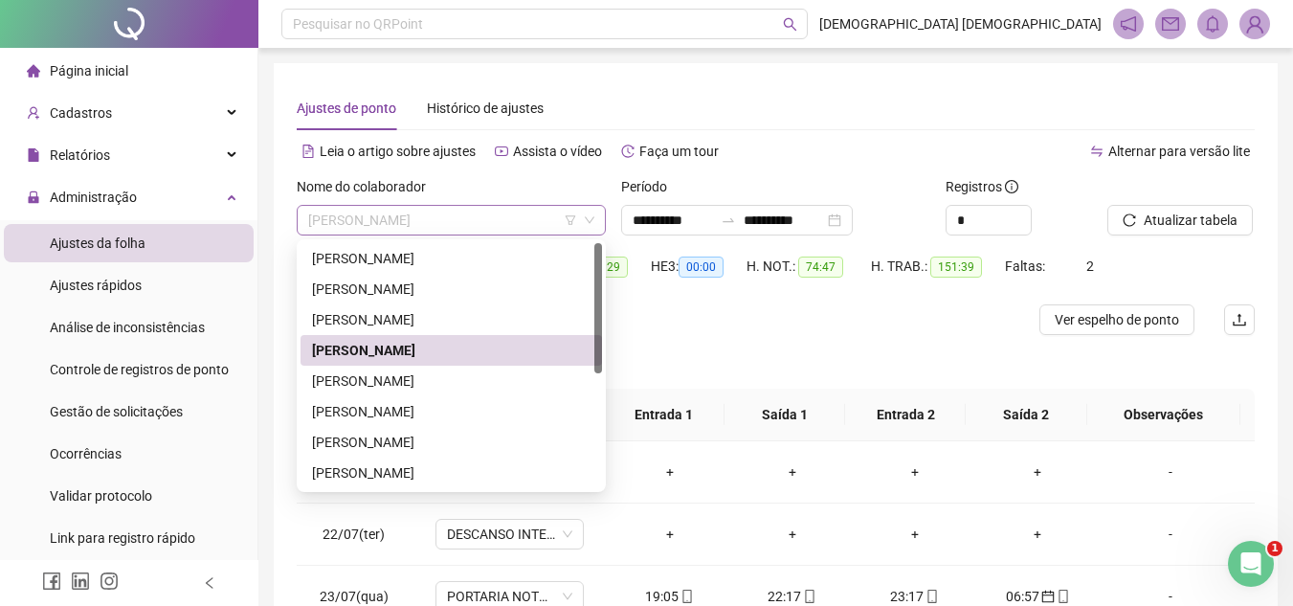
click at [498, 221] on span "[PERSON_NAME]" at bounding box center [451, 220] width 286 height 29
click at [460, 378] on div "[PERSON_NAME]" at bounding box center [451, 380] width 278 height 21
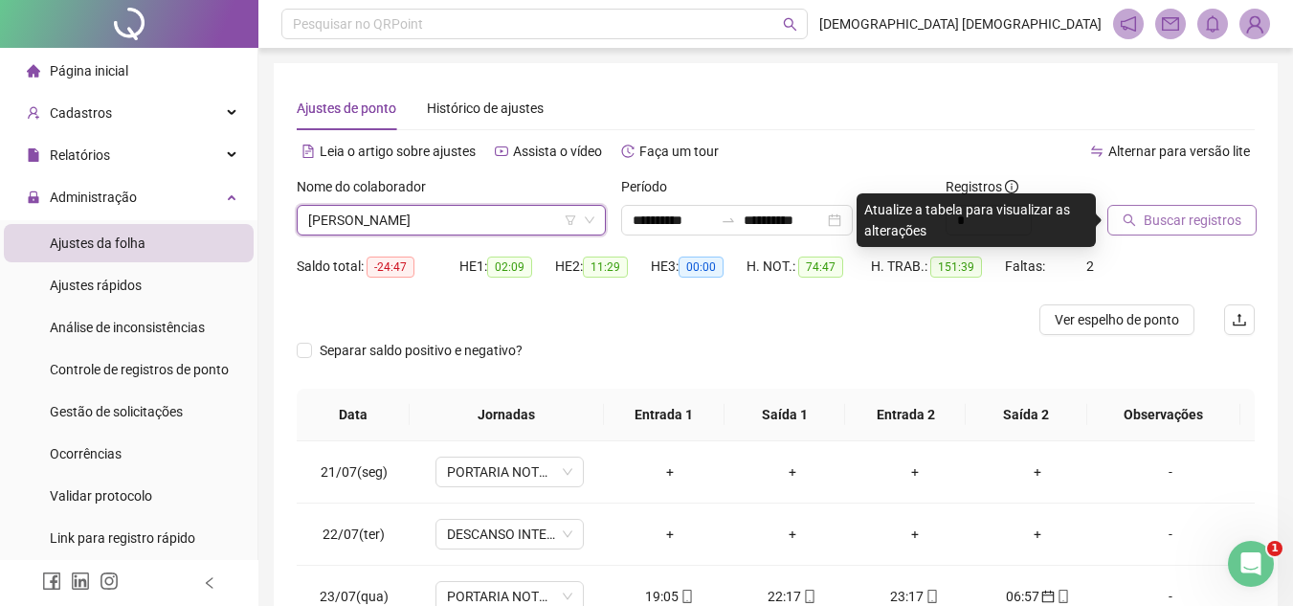
click at [1195, 215] on span "Buscar registros" at bounding box center [1193, 220] width 98 height 21
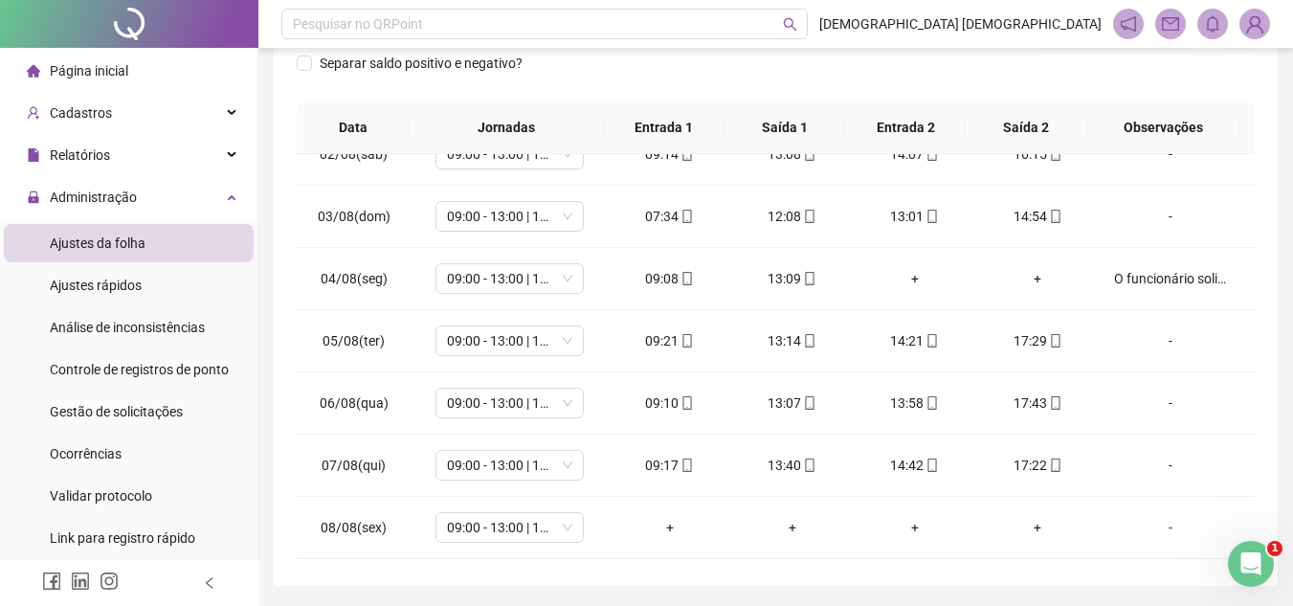
scroll to position [766, 0]
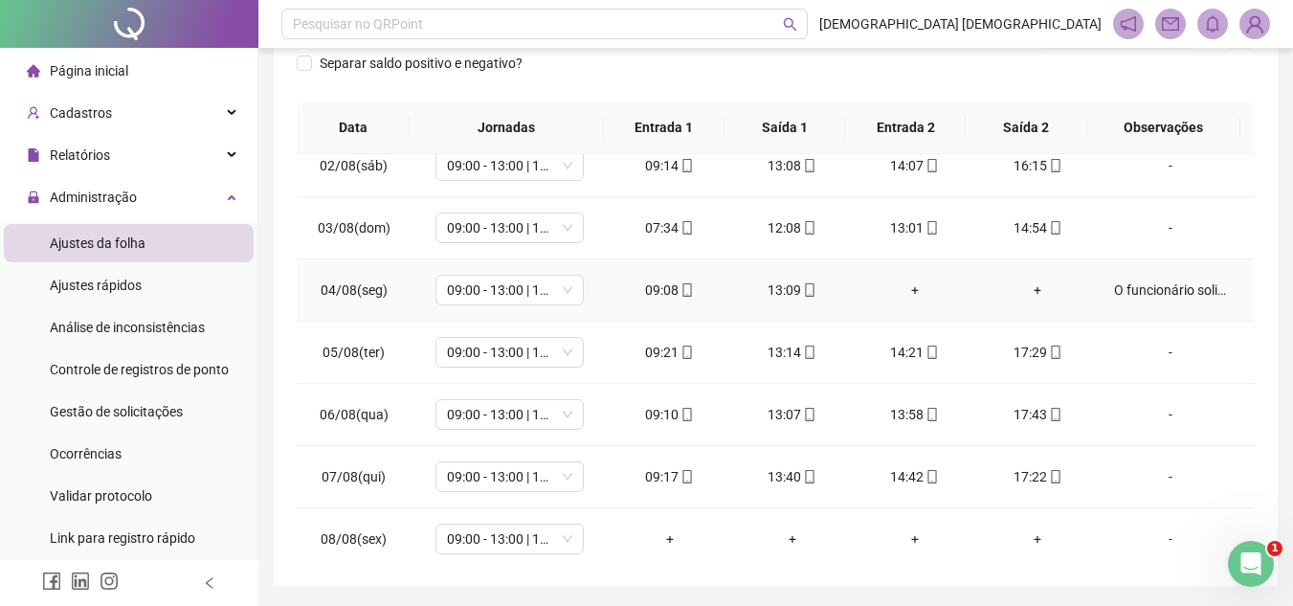
click at [1189, 294] on div "O funcionário solicitou sair mais cedo, pois iria levar a filha ao médico!" at bounding box center [1170, 289] width 113 height 21
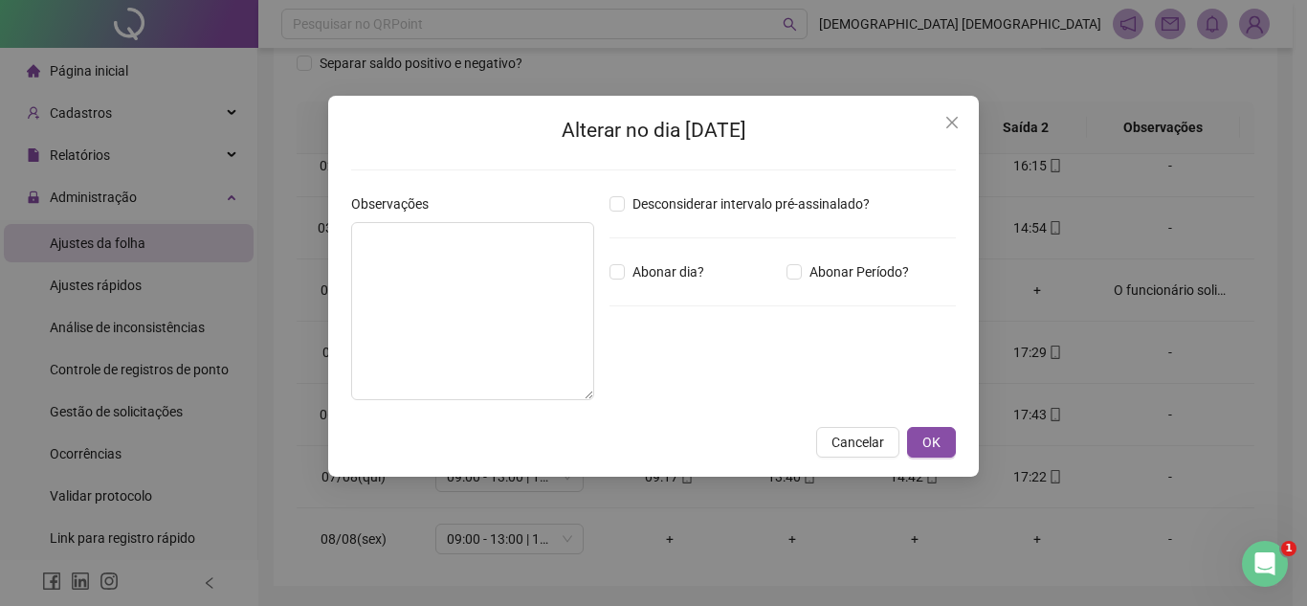
type textarea "**********"
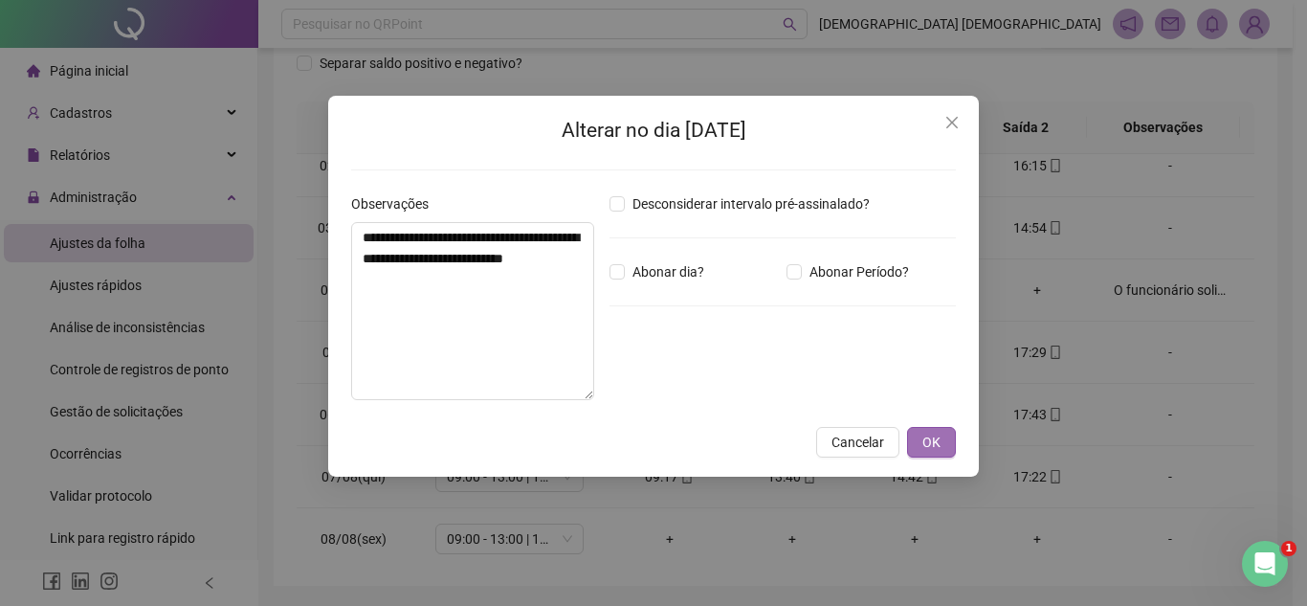
click at [928, 442] on span "OK" at bounding box center [932, 442] width 18 height 21
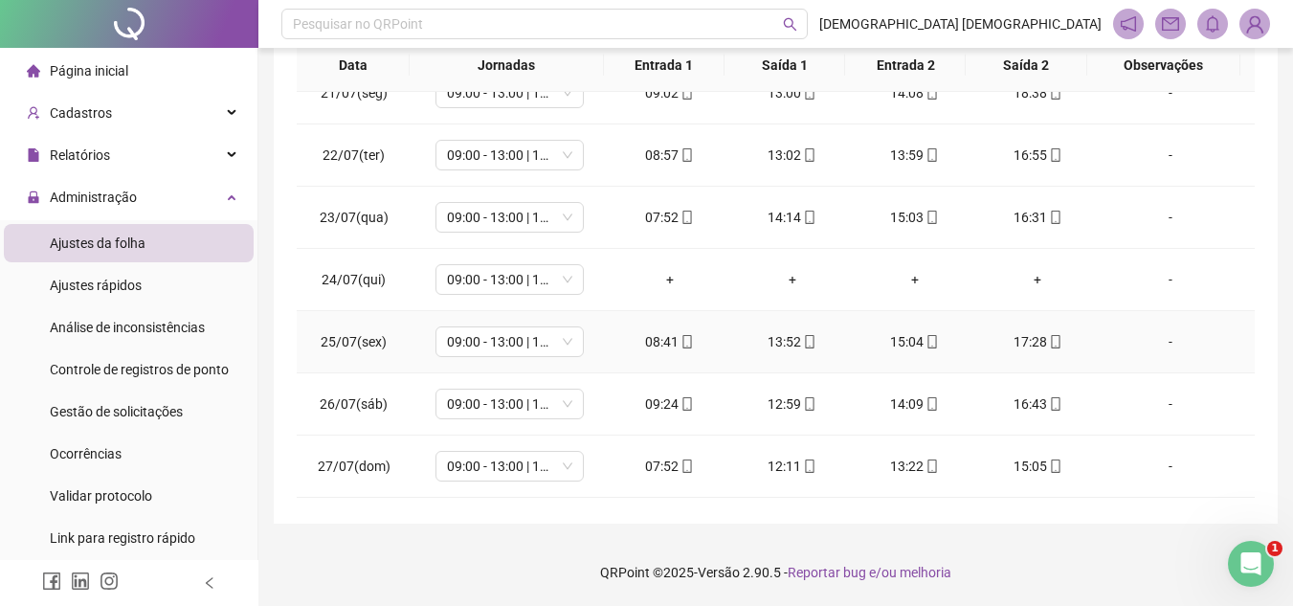
scroll to position [0, 0]
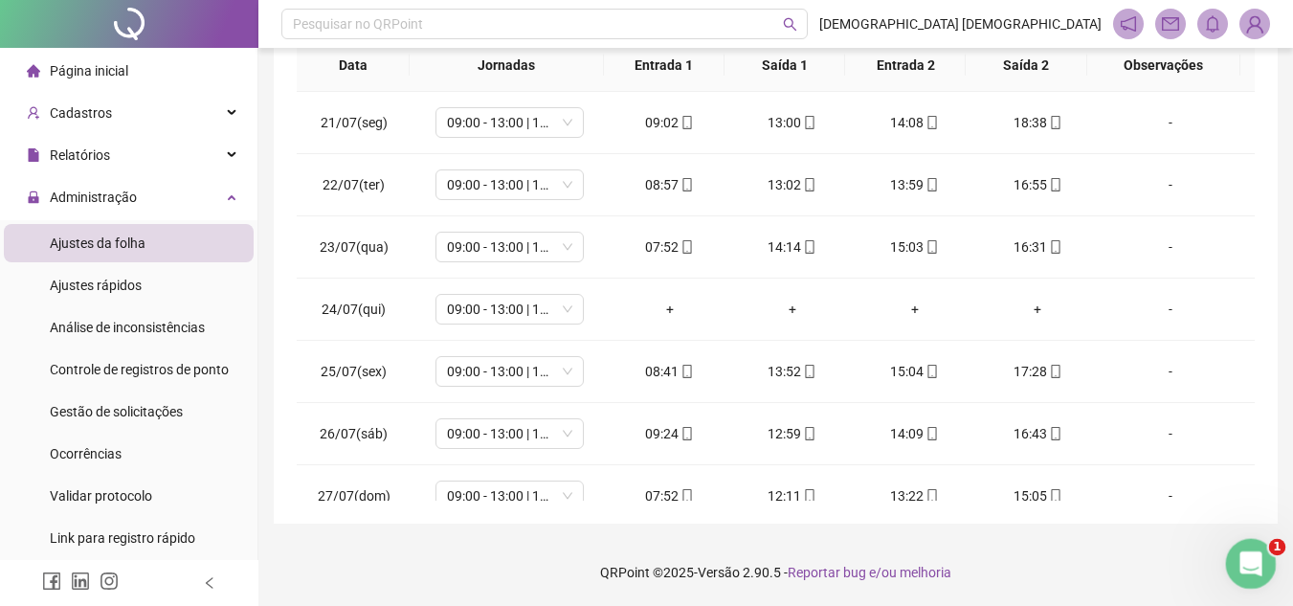
drag, startPoint x: 1233, startPoint y: 559, endPoint x: 2452, endPoint y: 1100, distance: 1333.7
click at [1229, 558] on div "Abertura do Messenger da Intercom" at bounding box center [1247, 560] width 63 height 63
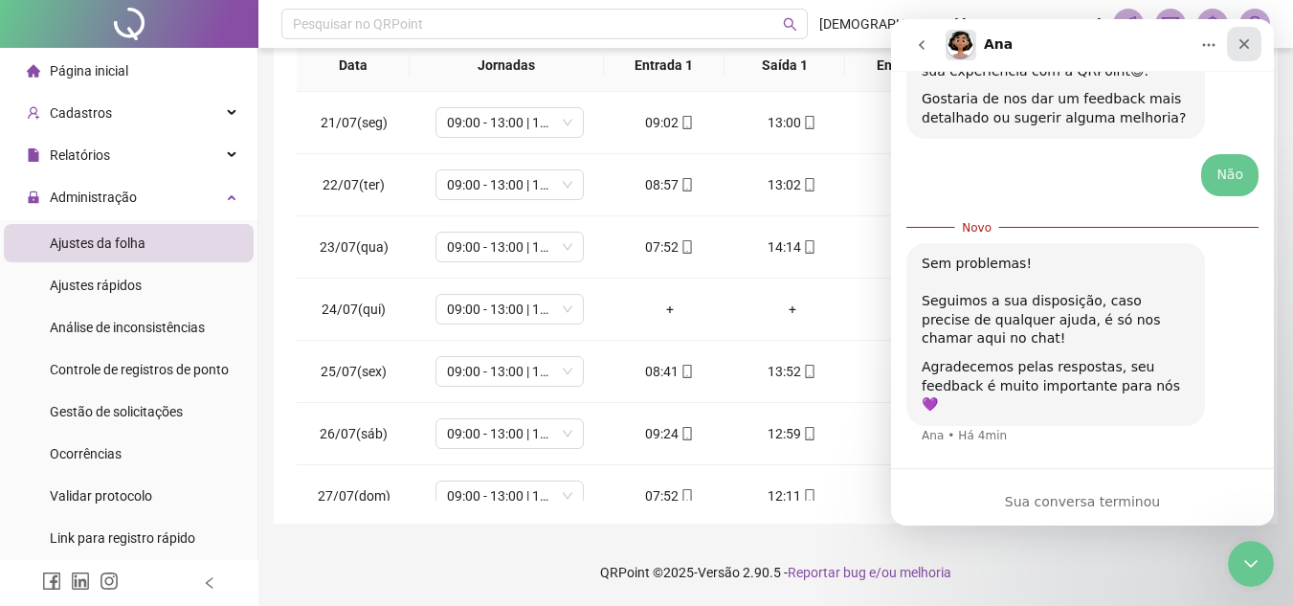
drag, startPoint x: 1250, startPoint y: 45, endPoint x: 2142, endPoint y: 103, distance: 893.8
click at [1250, 45] on icon "Fechar" at bounding box center [1243, 43] width 15 height 15
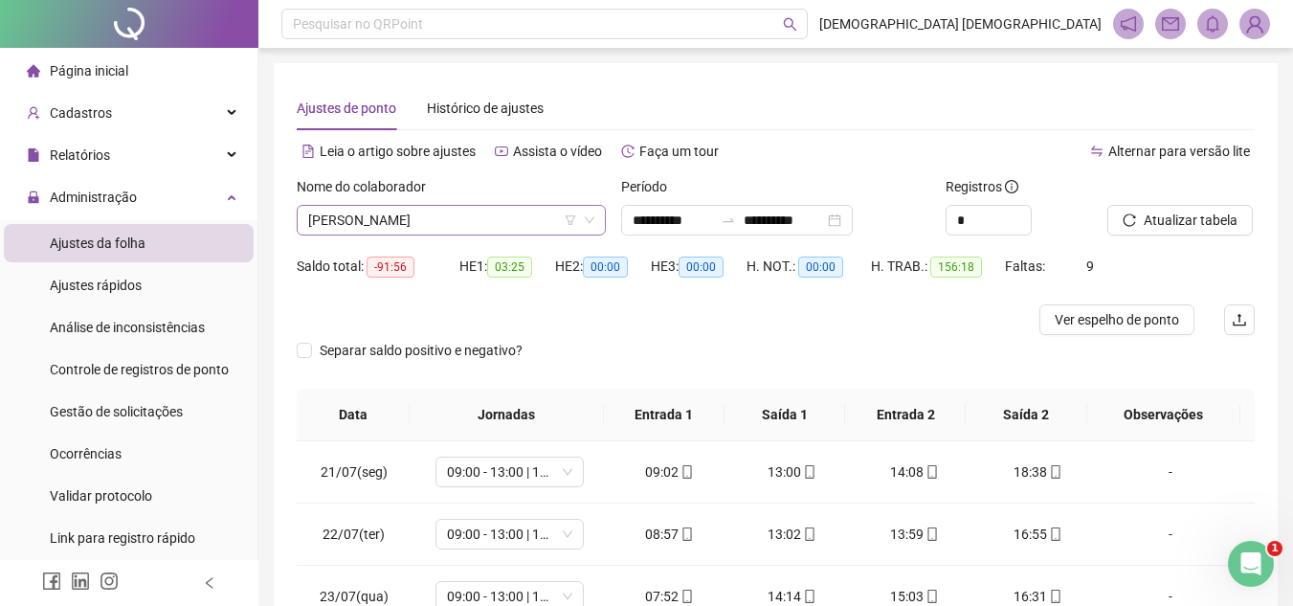
click at [536, 220] on span "[PERSON_NAME]" at bounding box center [451, 220] width 286 height 29
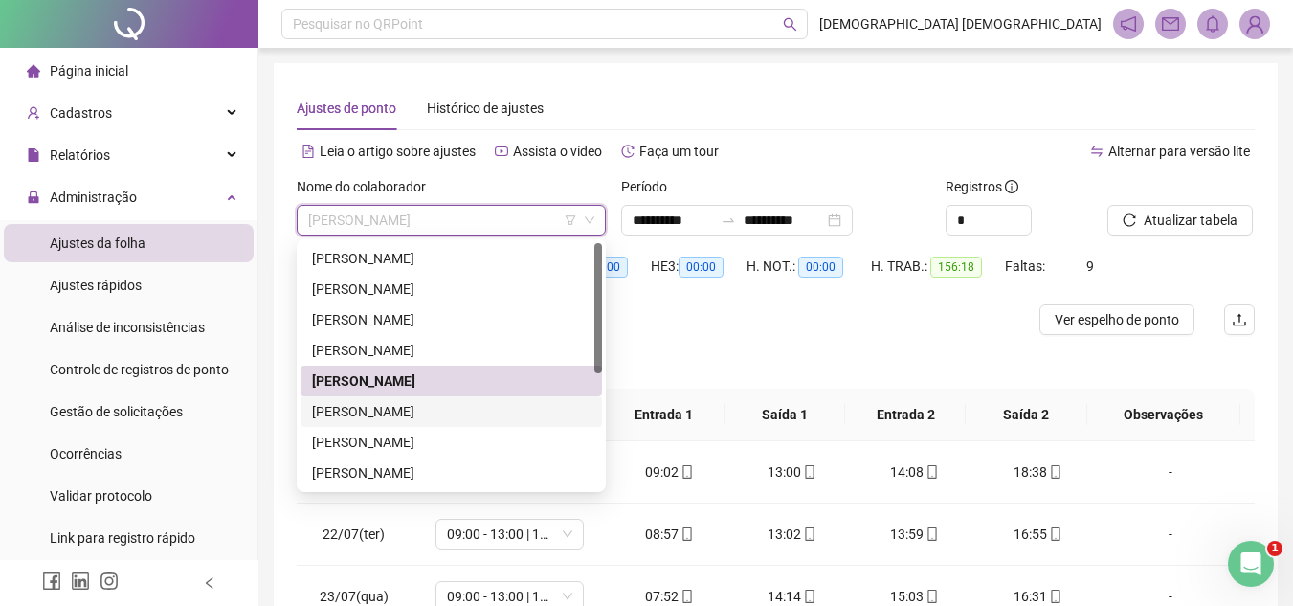
click at [454, 407] on div "[PERSON_NAME]" at bounding box center [451, 411] width 278 height 21
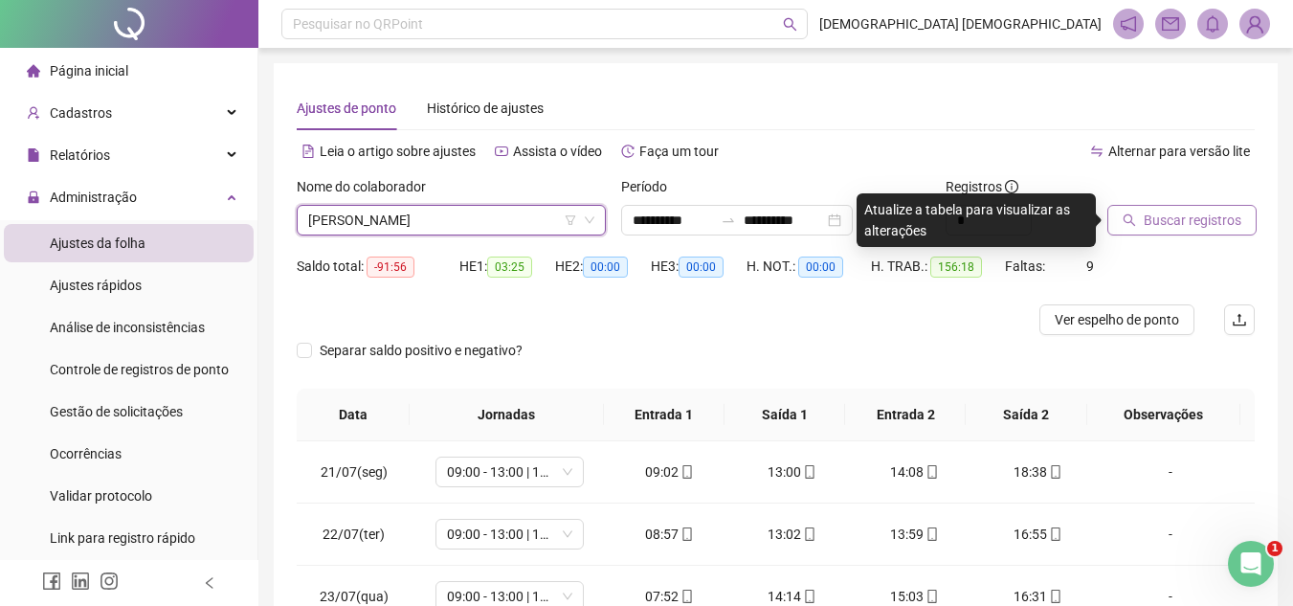
click at [1202, 219] on span "Buscar registros" at bounding box center [1193, 220] width 98 height 21
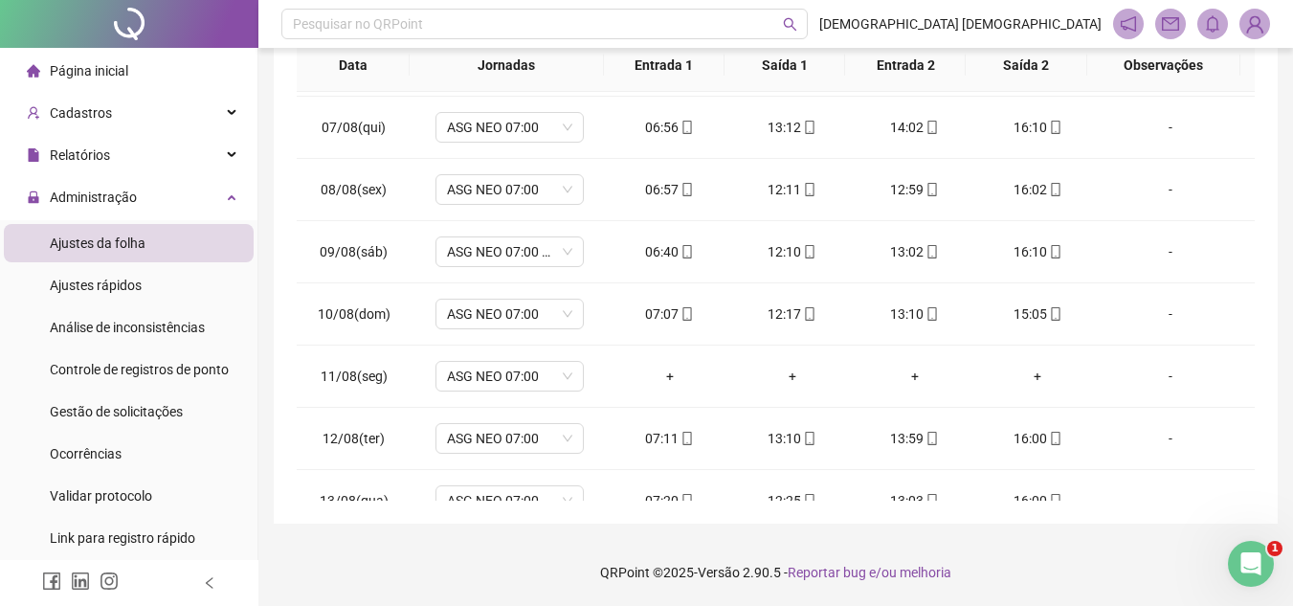
scroll to position [1520, 0]
